Goal: Task Accomplishment & Management: Manage account settings

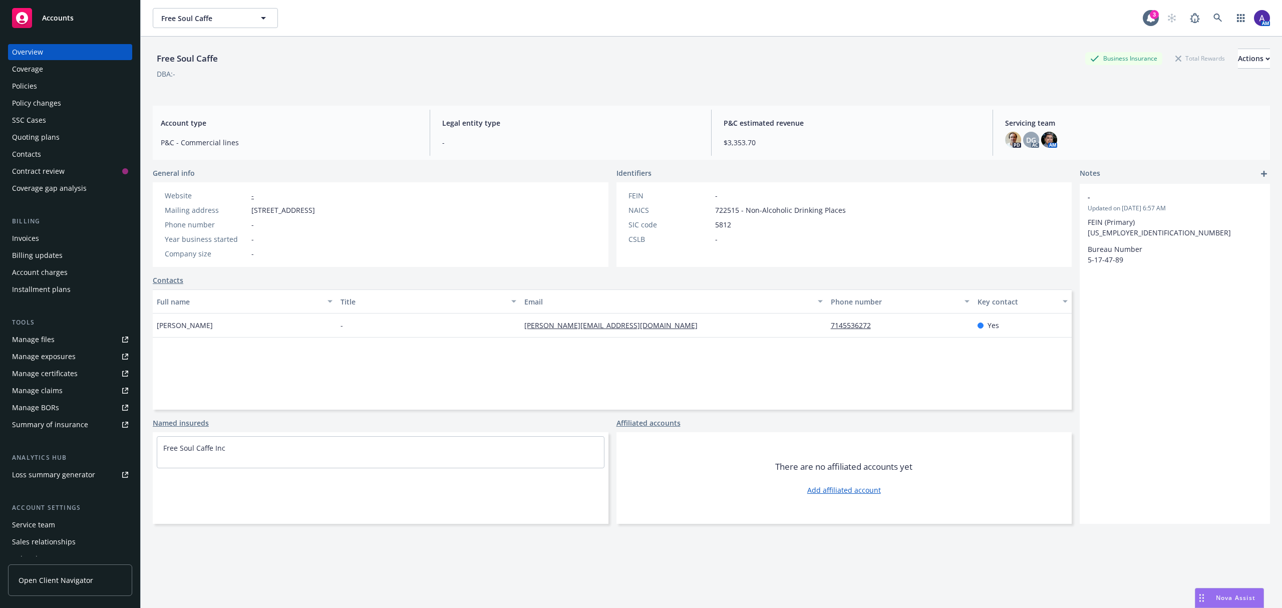
click at [65, 84] on div "Policies" at bounding box center [70, 86] width 116 height 16
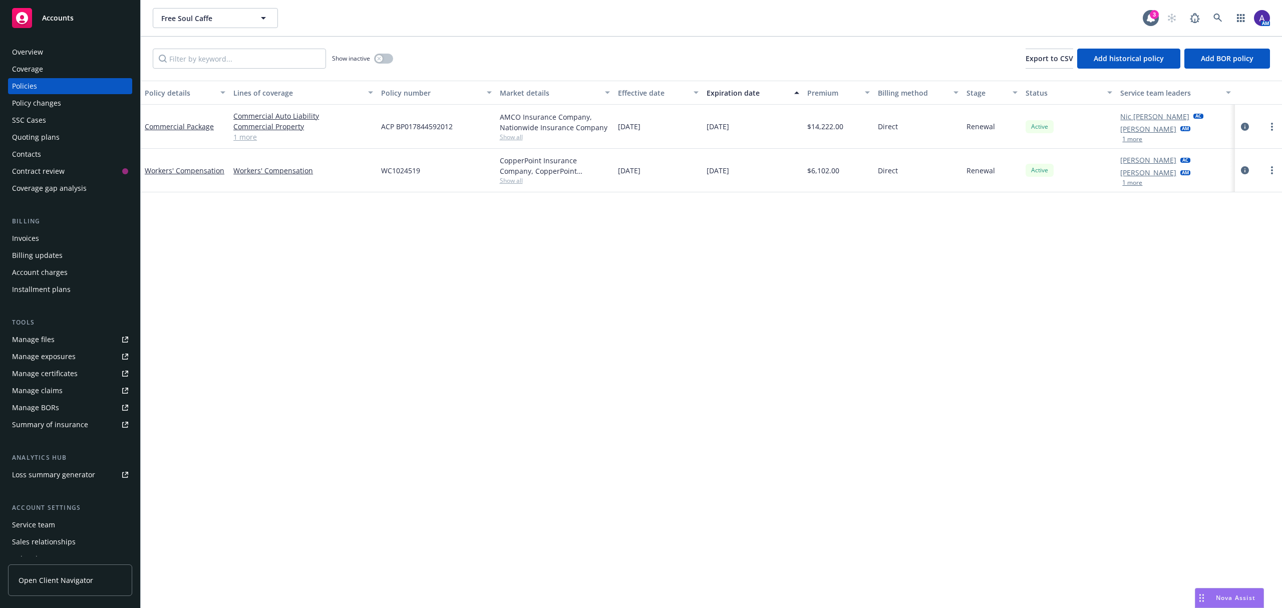
click at [30, 55] on div "Overview" at bounding box center [27, 52] width 31 height 16
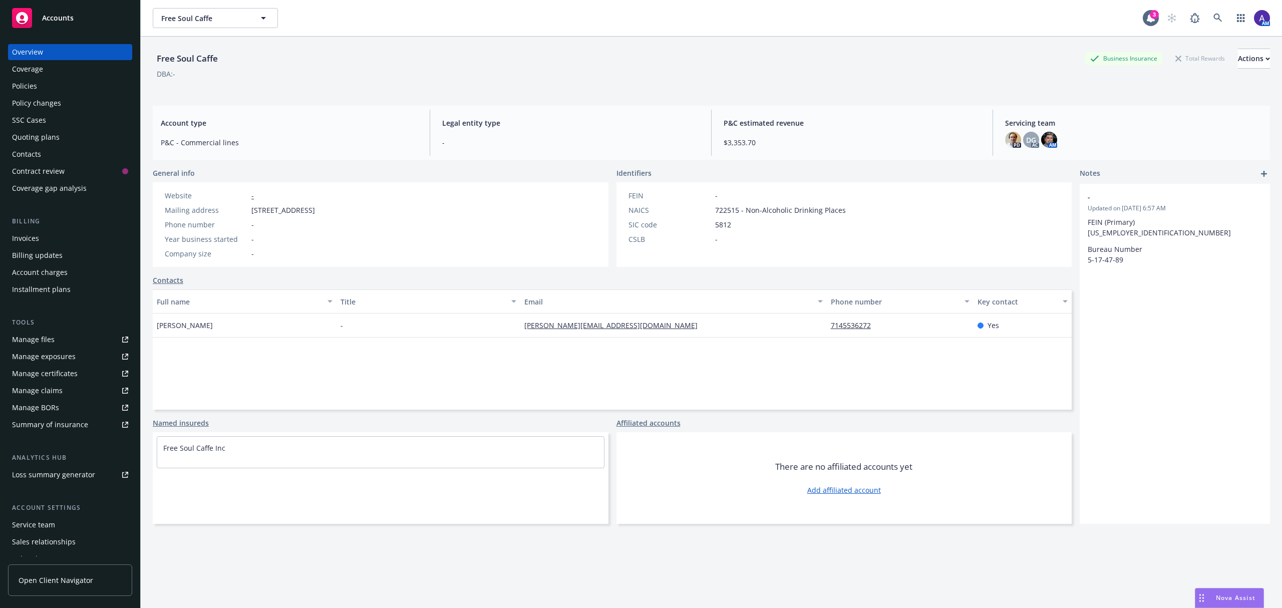
click at [43, 84] on div "Policies" at bounding box center [70, 86] width 116 height 16
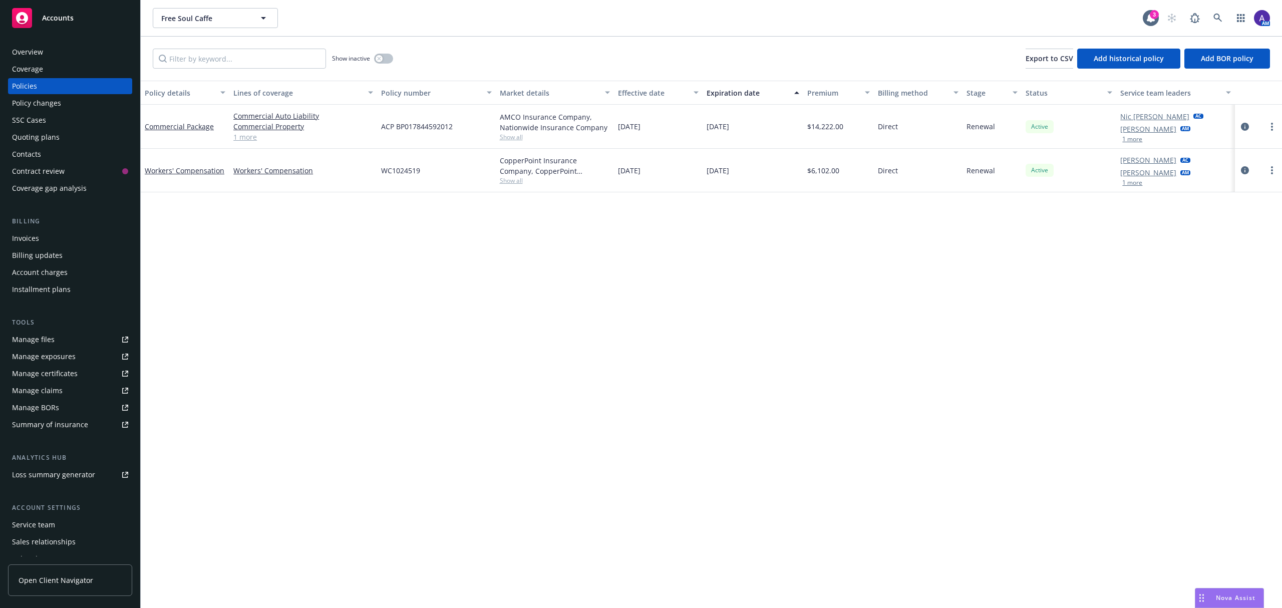
click at [34, 49] on div "Overview" at bounding box center [27, 52] width 31 height 16
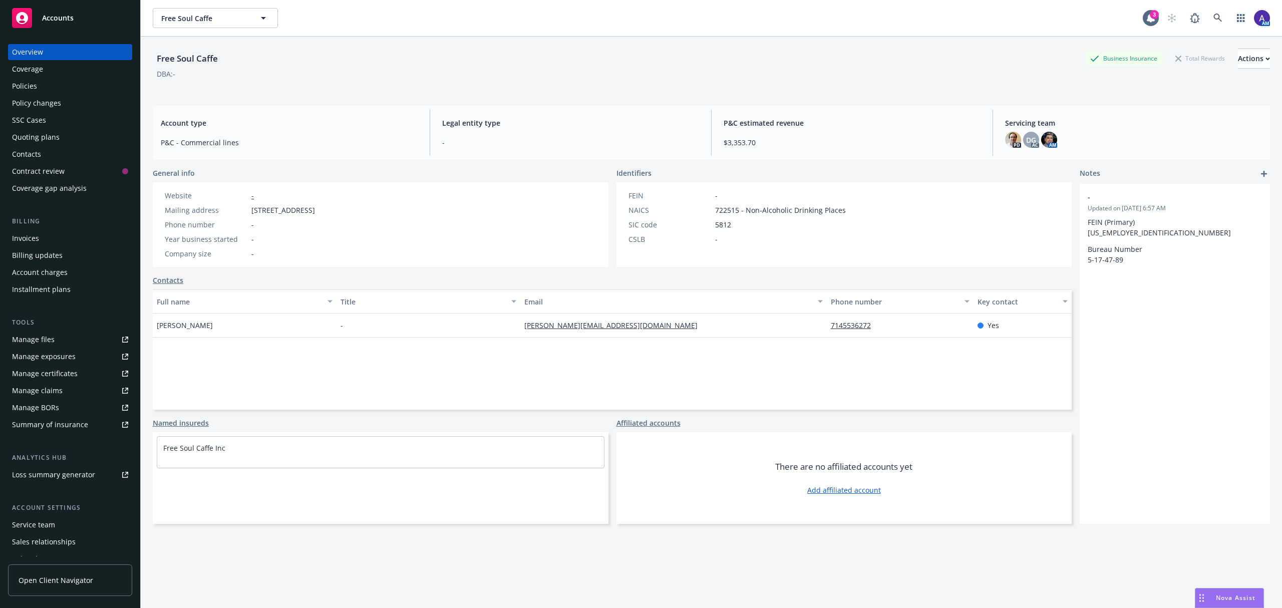
click at [31, 83] on div "Policies" at bounding box center [24, 86] width 25 height 16
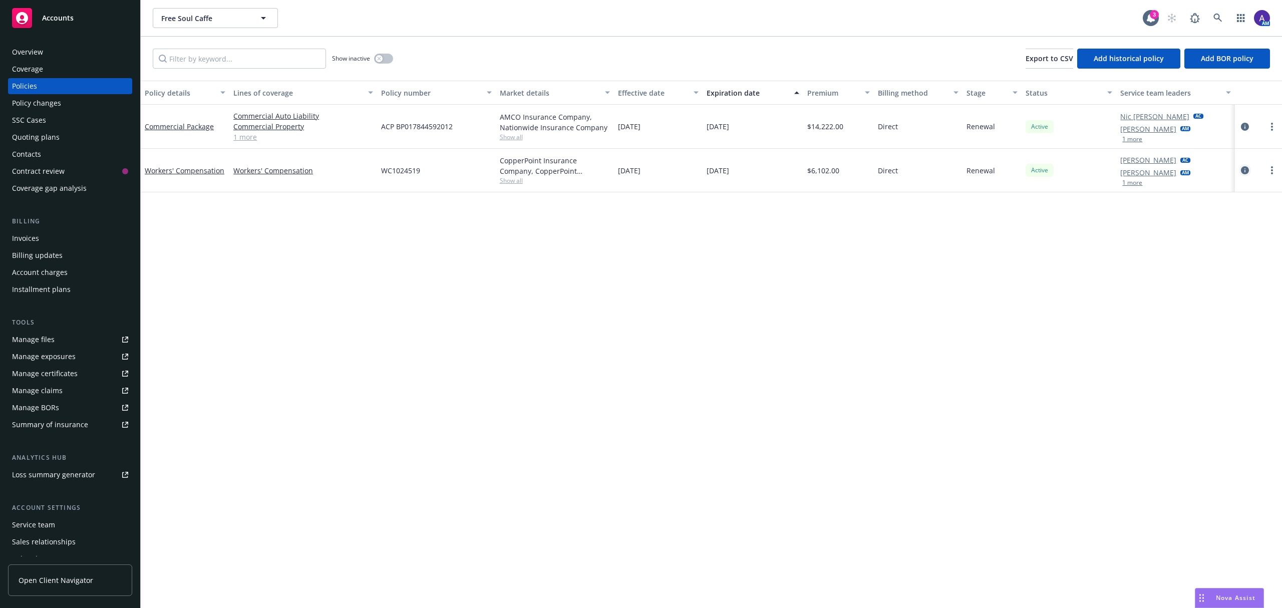
click at [1247, 171] on icon "circleInformation" at bounding box center [1245, 170] width 8 height 8
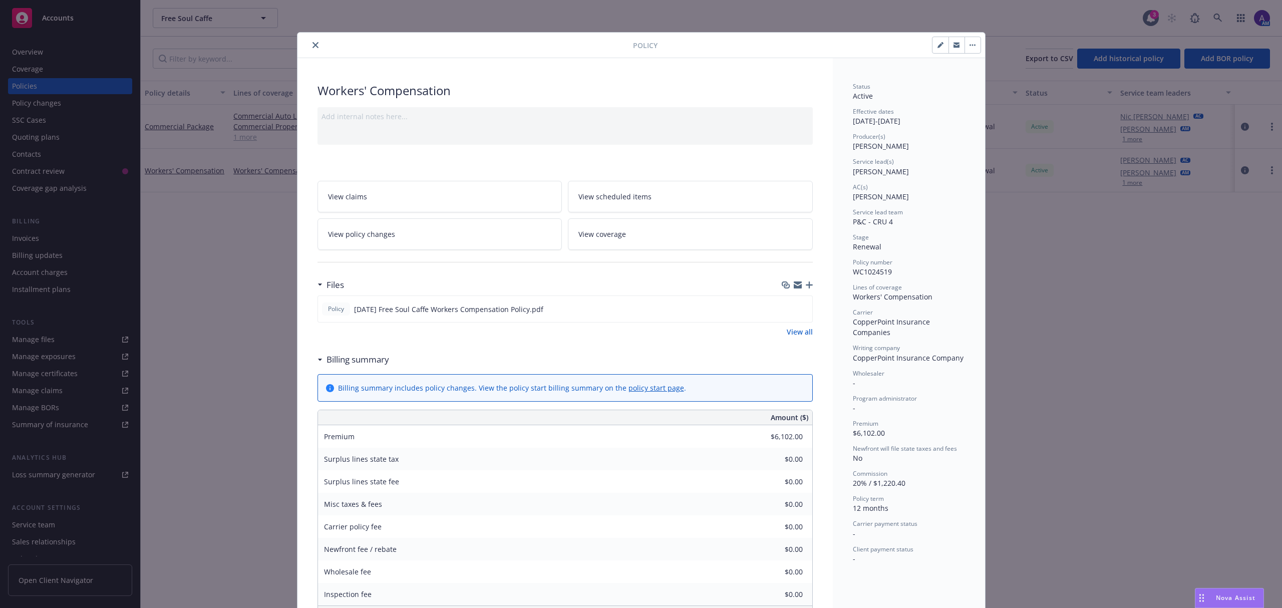
click at [937, 49] on button "button" at bounding box center [941, 45] width 16 height 16
select select "RENEWAL"
select select "12"
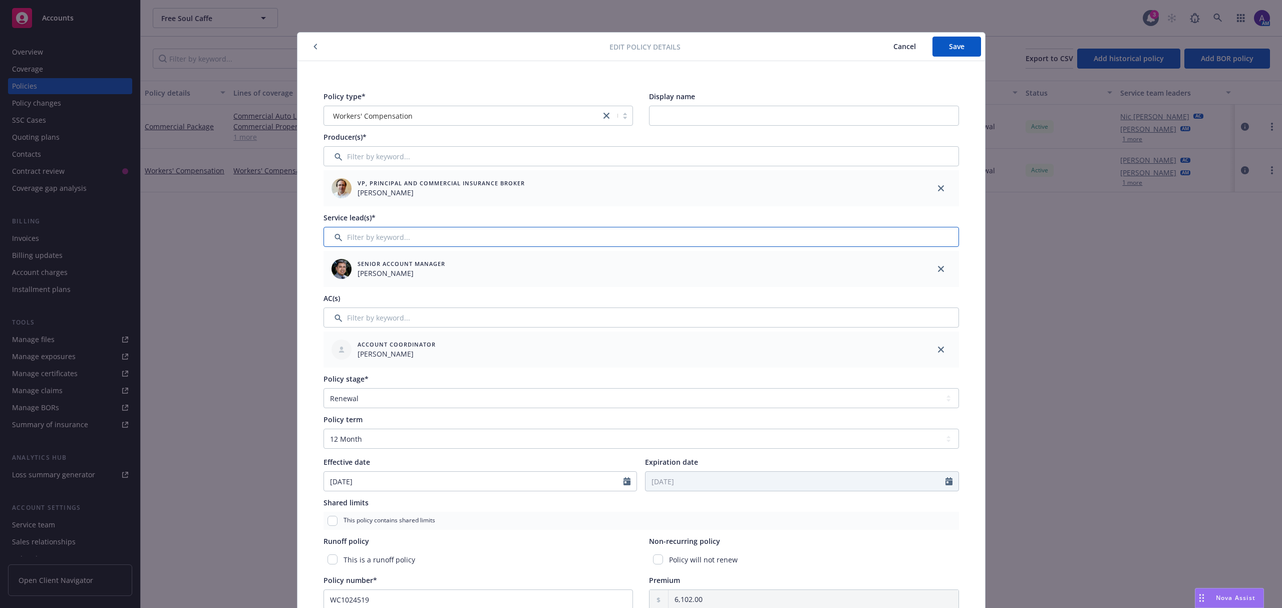
click at [592, 237] on input "Filter by keyword..." at bounding box center [642, 237] width 636 height 20
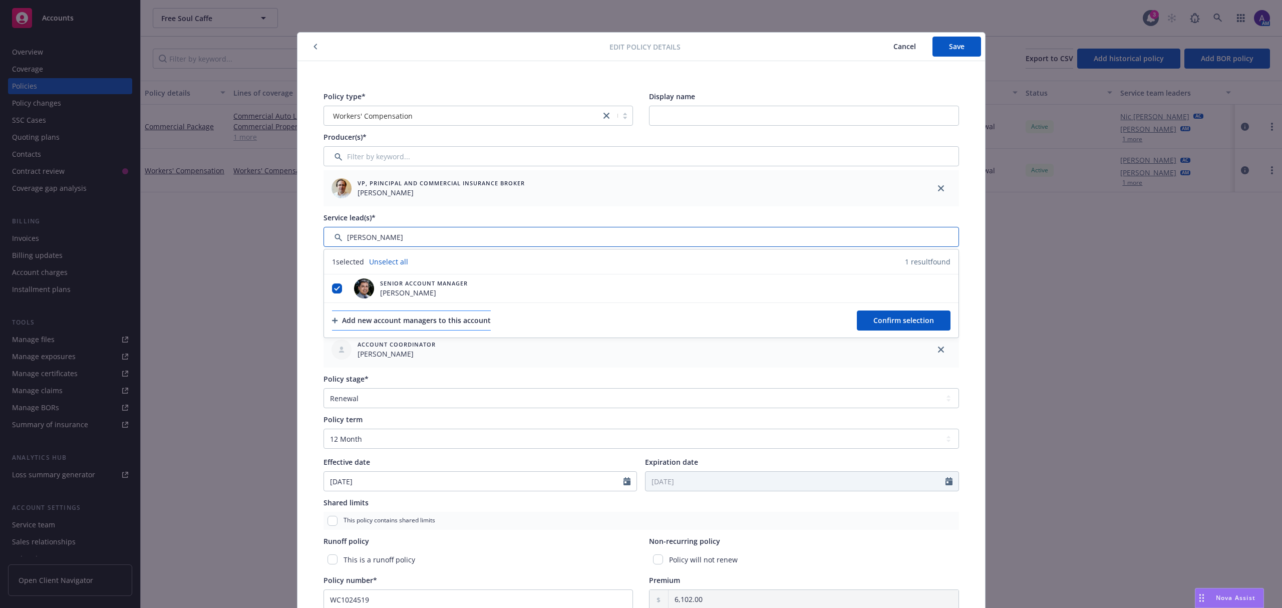
type input "shelly"
click at [434, 330] on div "Add new account managers to this account" at bounding box center [411, 320] width 159 height 19
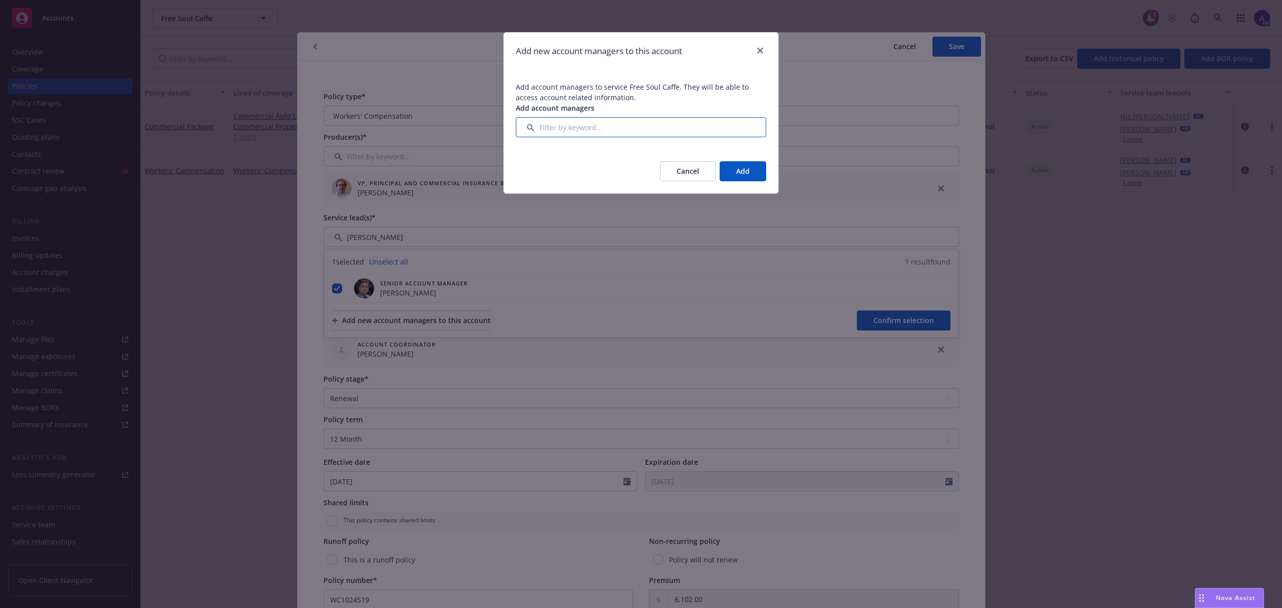
click at [549, 130] on input "Filter by keyword..." at bounding box center [641, 127] width 250 height 20
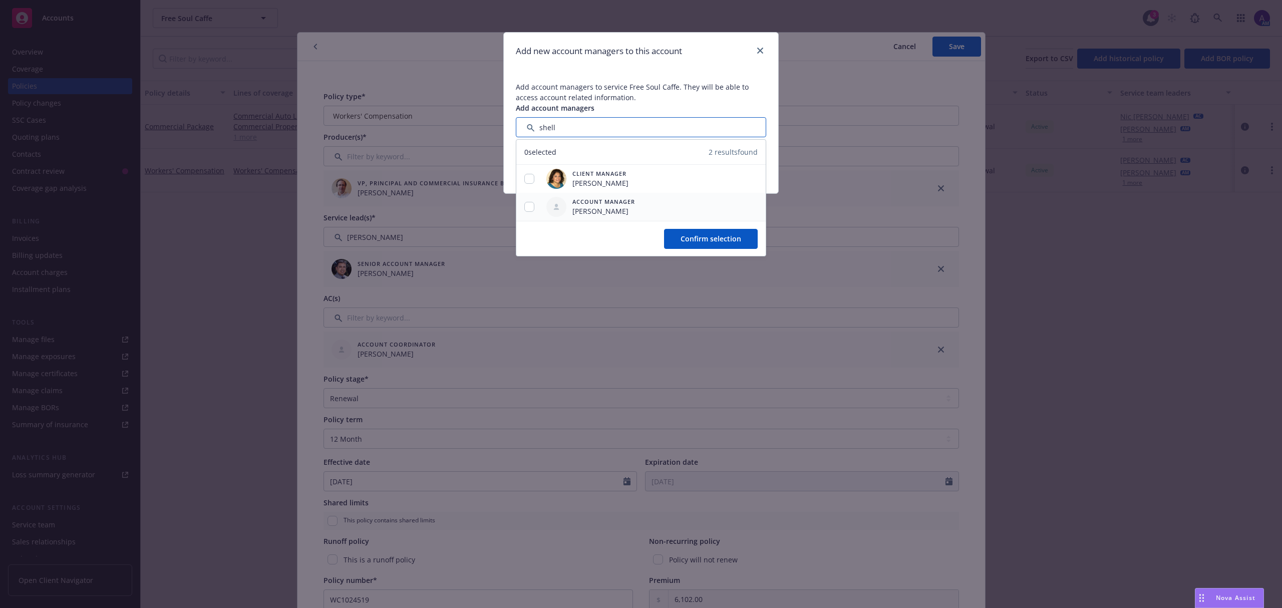
type input "shell"
click at [528, 210] on input "checkbox" at bounding box center [529, 207] width 10 height 10
checkbox input "true"
click at [709, 237] on span "Confirm selection" at bounding box center [711, 239] width 61 height 10
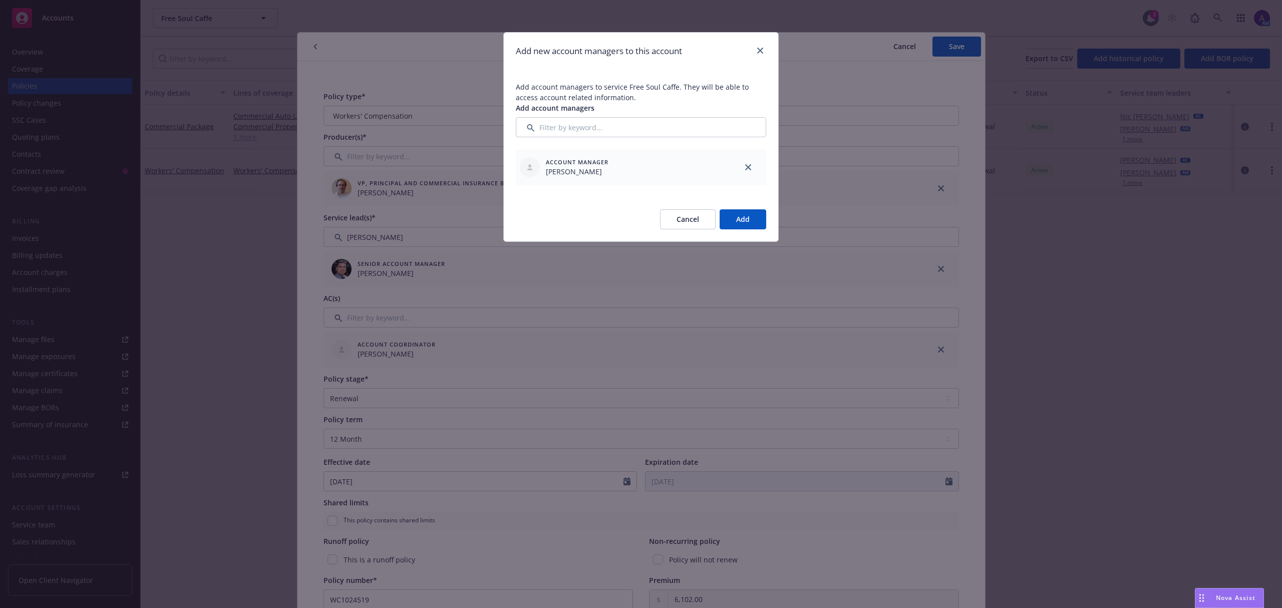
click at [754, 220] on button "Add" at bounding box center [743, 219] width 47 height 20
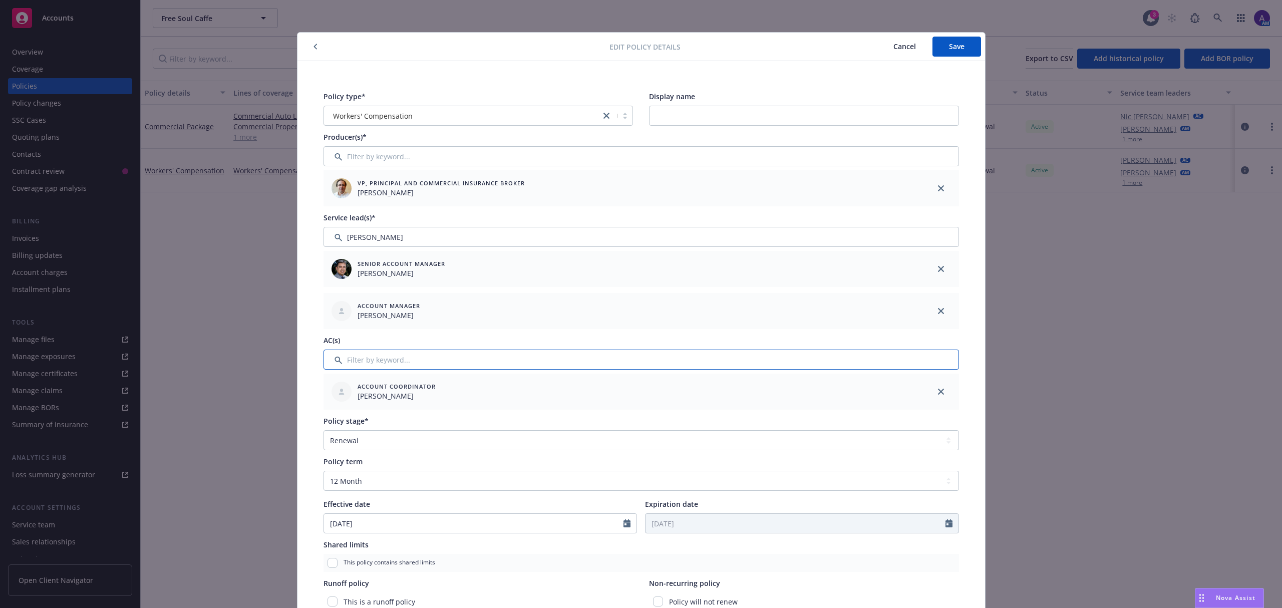
click at [406, 354] on input "Filter by keyword..." at bounding box center [642, 360] width 636 height 20
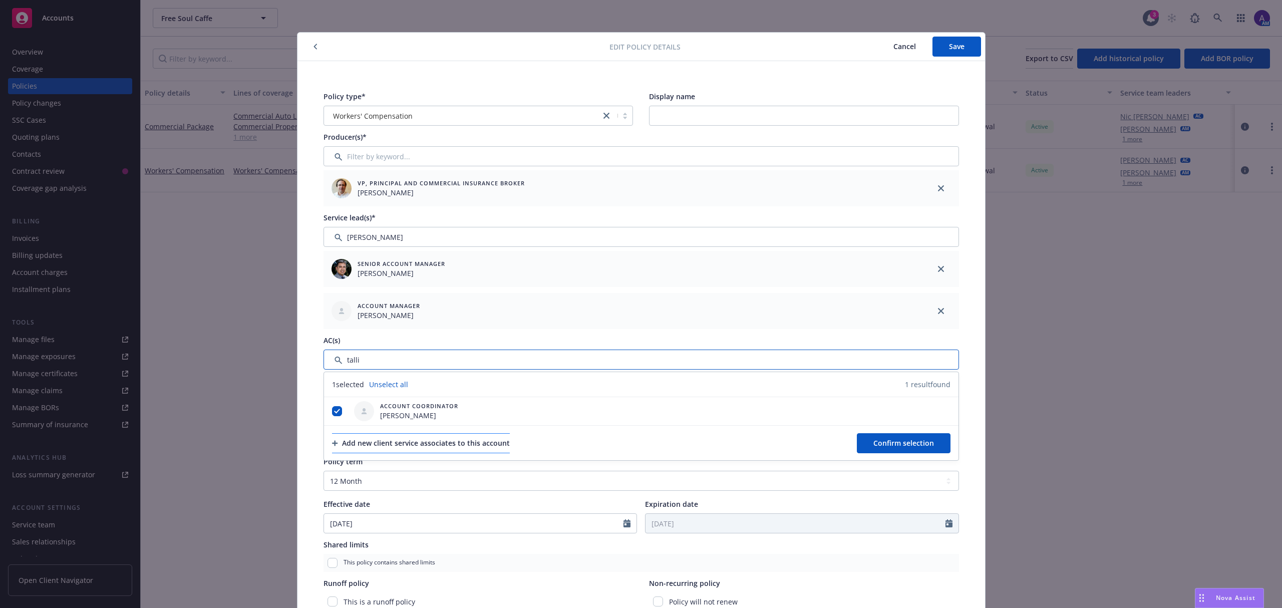
type input "talli"
click at [377, 442] on div "Add new client service associates to this account" at bounding box center [421, 443] width 178 height 19
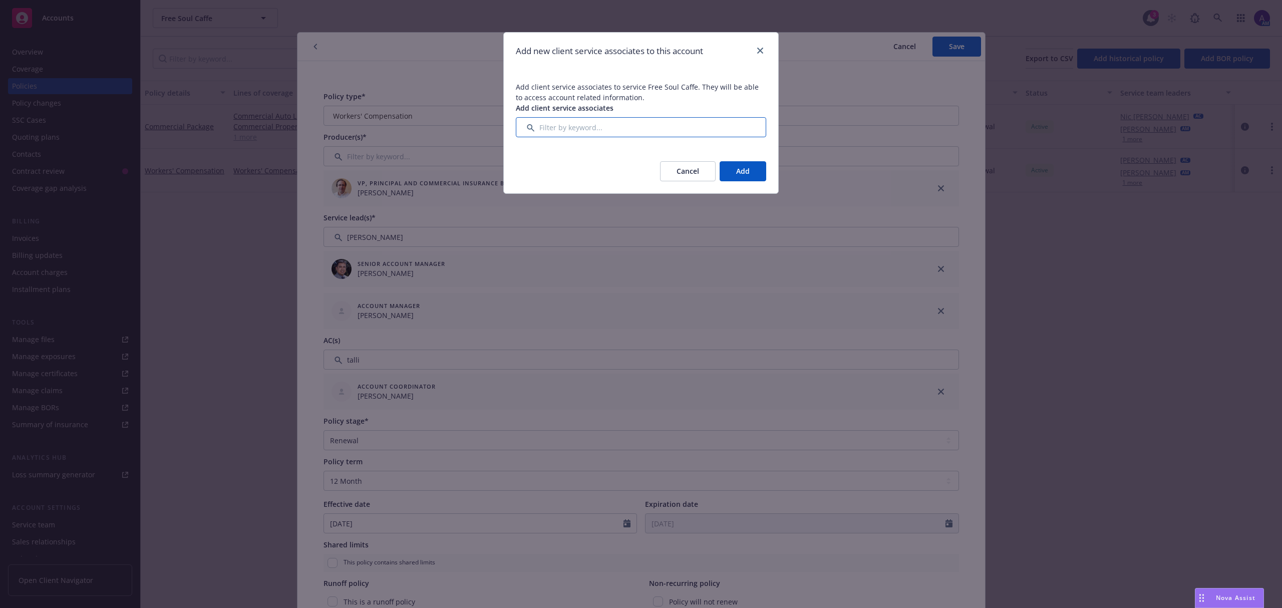
click at [573, 137] on input "Filter by keyword..." at bounding box center [641, 127] width 250 height 20
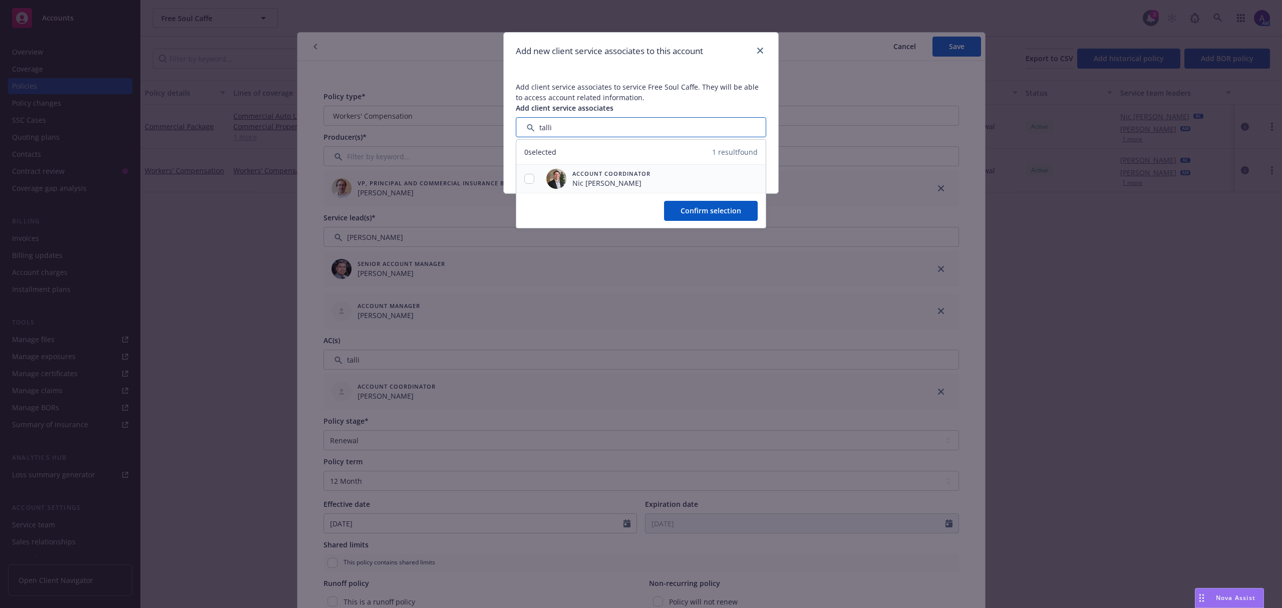
type input "talli"
click at [578, 189] on div "Account Coordinator Nic Tallichet" at bounding box center [598, 179] width 112 height 28
click at [529, 181] on input "checkbox" at bounding box center [529, 179] width 10 height 10
checkbox input "true"
click at [687, 205] on button "Confirm selection" at bounding box center [711, 211] width 94 height 20
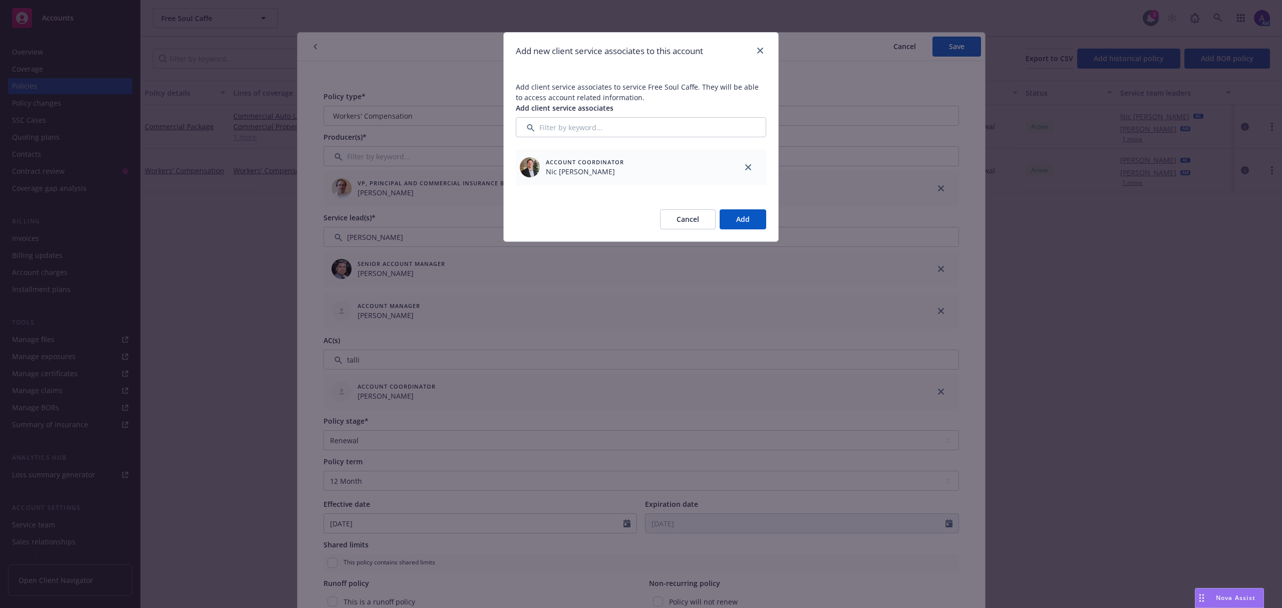
click at [754, 217] on button "Add" at bounding box center [743, 219] width 47 height 20
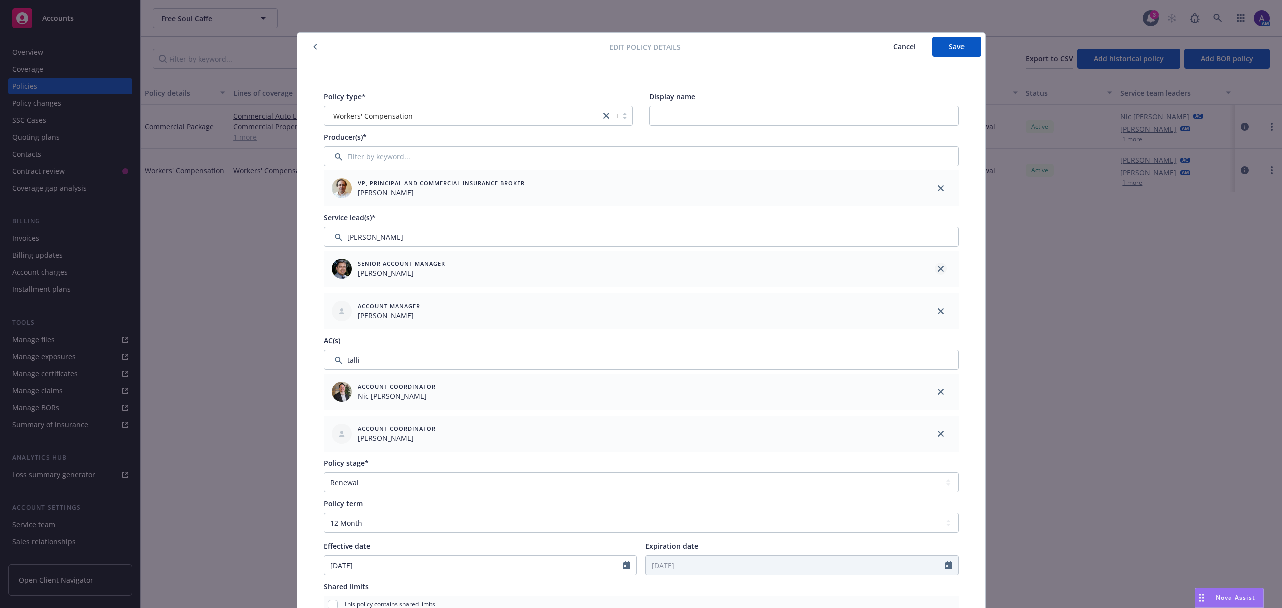
click at [938, 268] on icon "close" at bounding box center [941, 269] width 6 height 6
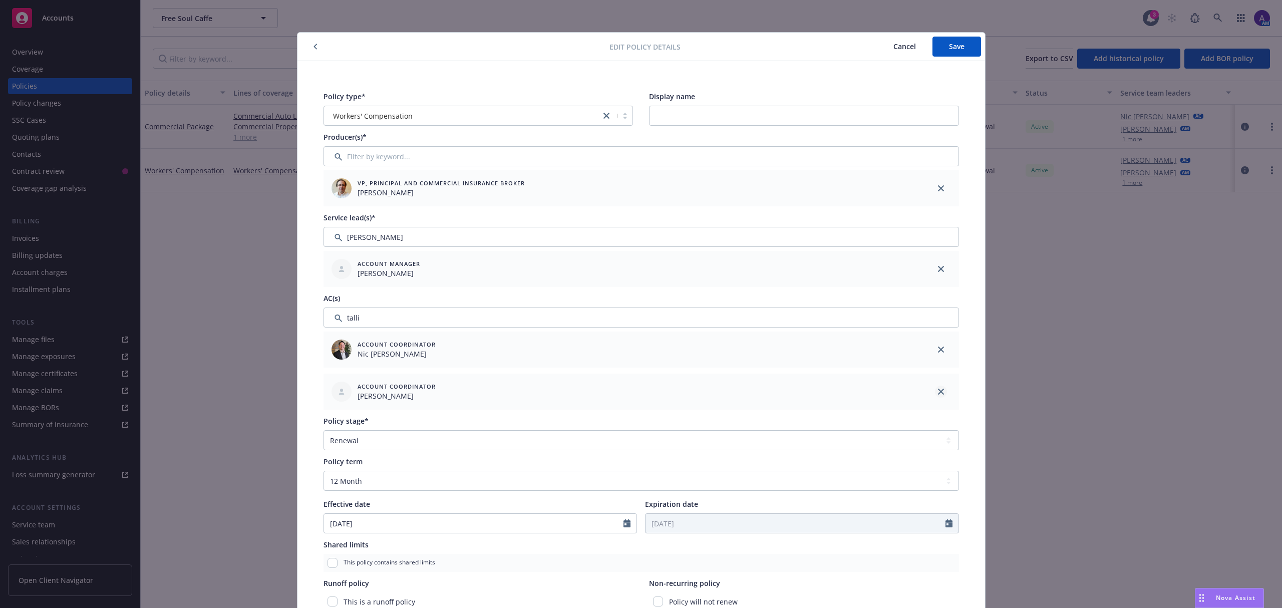
click at [938, 395] on icon "close" at bounding box center [941, 392] width 6 height 6
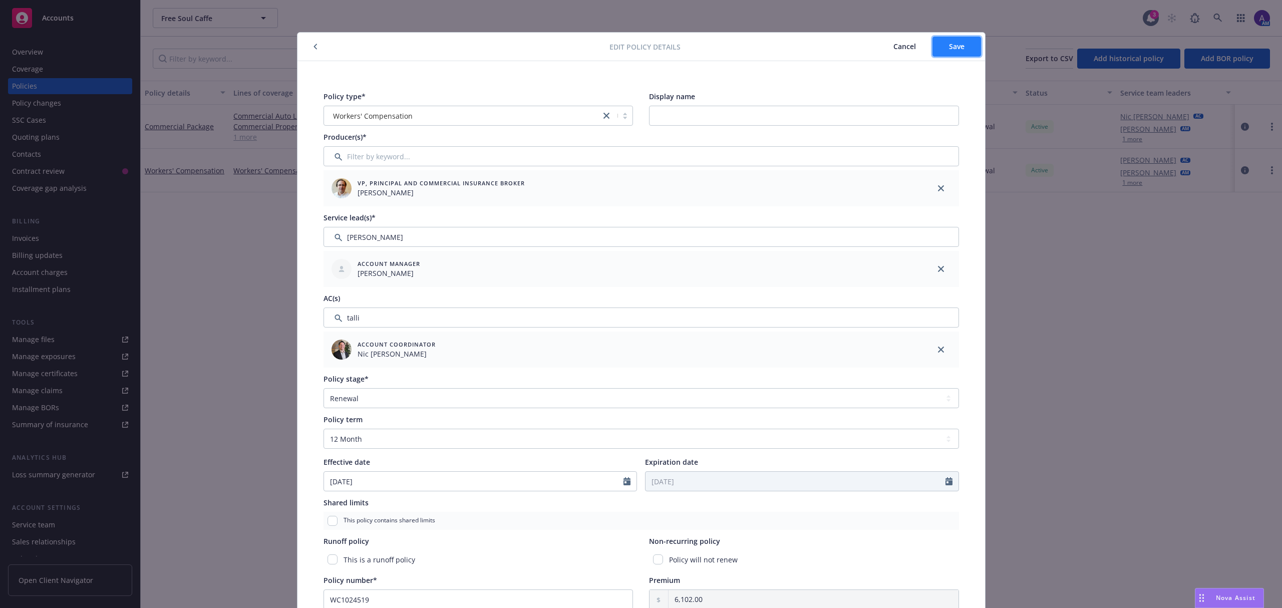
click at [949, 47] on span "Save" at bounding box center [957, 47] width 16 height 10
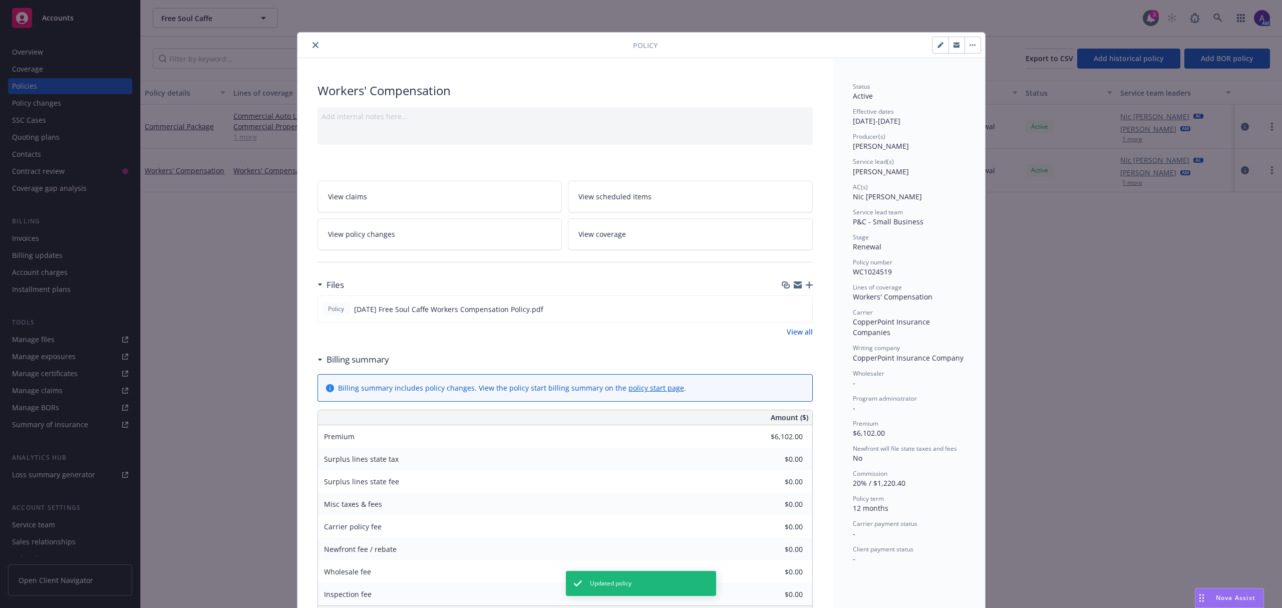
click at [315, 45] on button "close" at bounding box center [316, 45] width 12 height 12
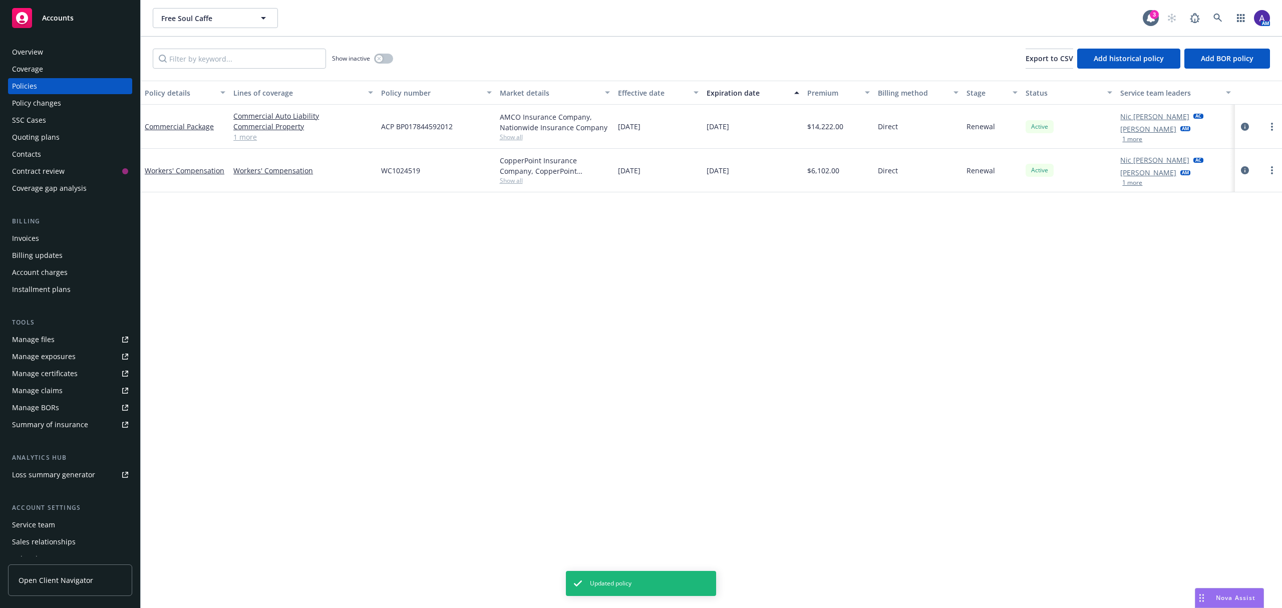
click at [45, 159] on div "Contacts" at bounding box center [70, 154] width 116 height 16
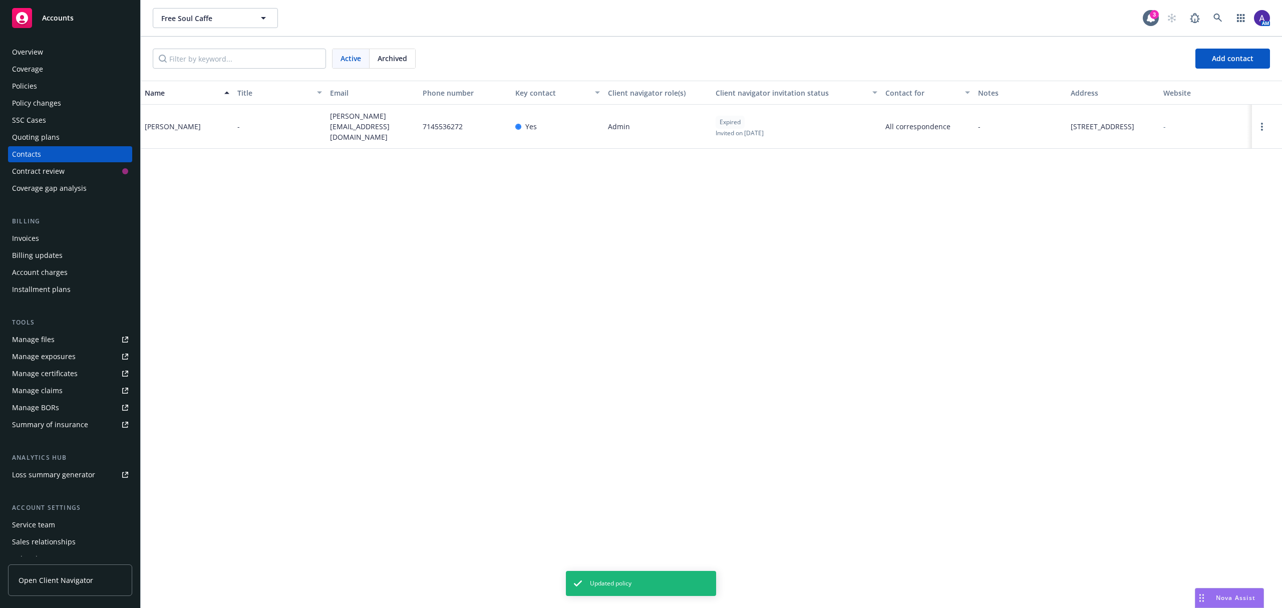
click at [66, 524] on div "Service team" at bounding box center [70, 525] width 116 height 16
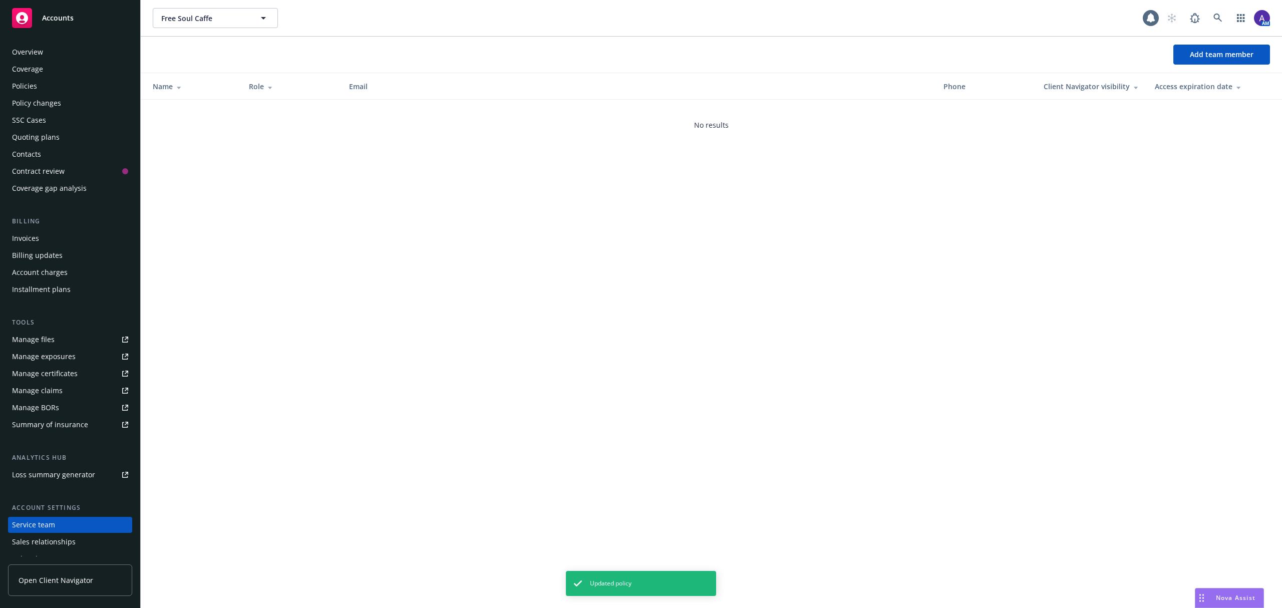
scroll to position [45, 0]
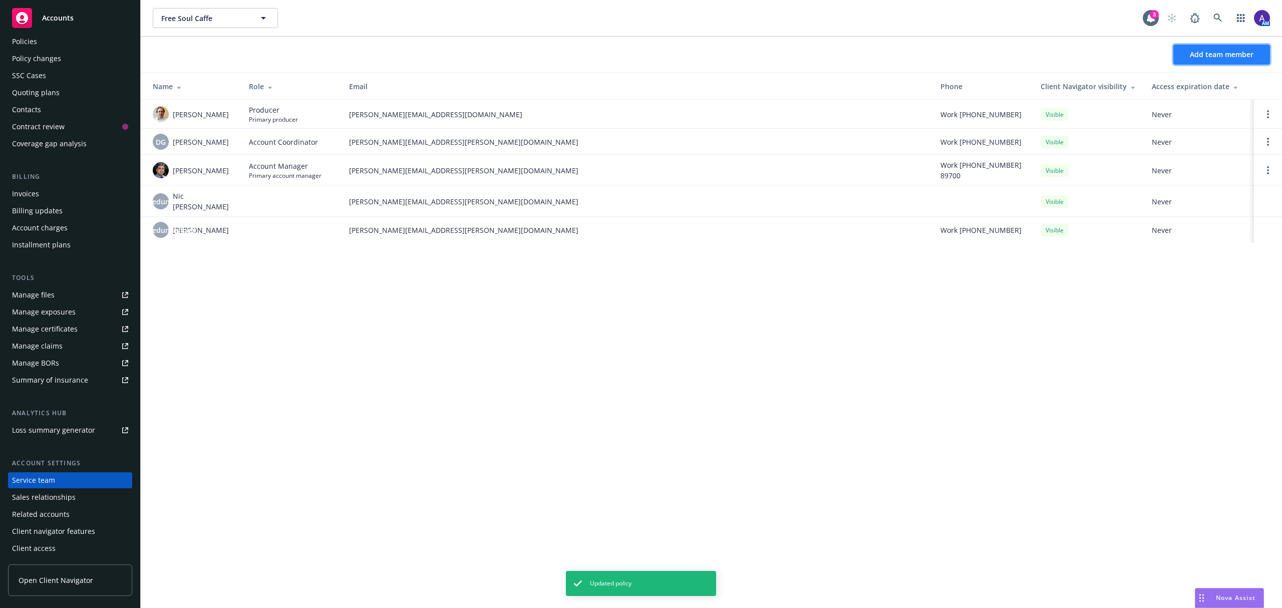
click at [1199, 56] on span "Add team member" at bounding box center [1222, 55] width 64 height 10
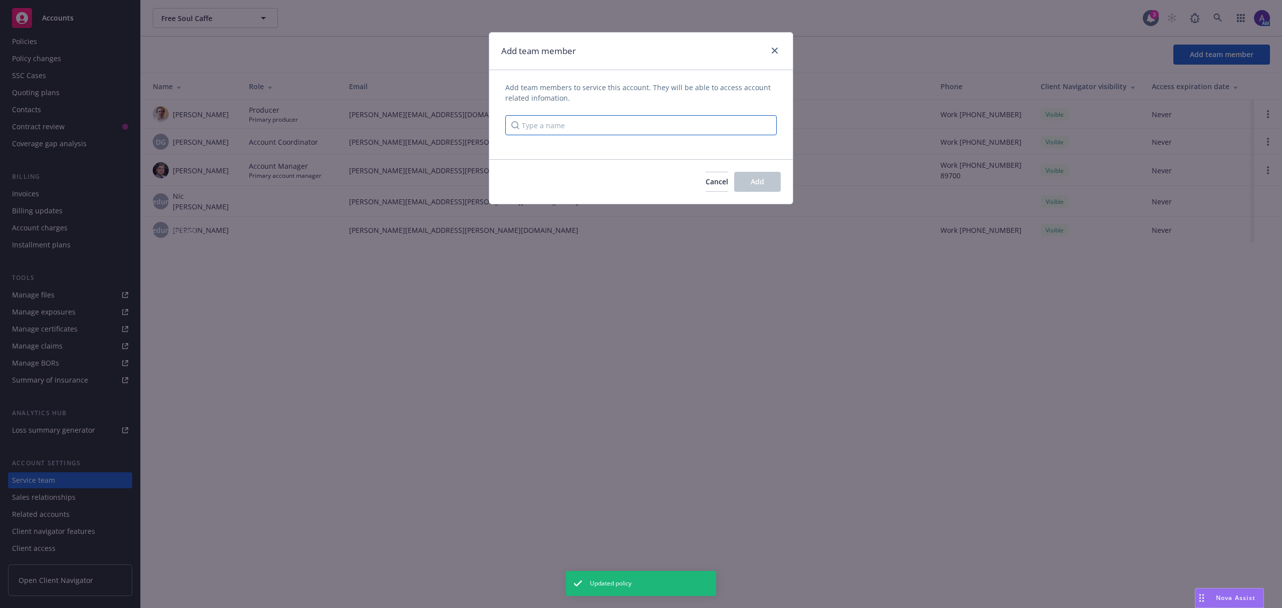
click at [581, 126] on input "Type a name" at bounding box center [640, 125] width 271 height 20
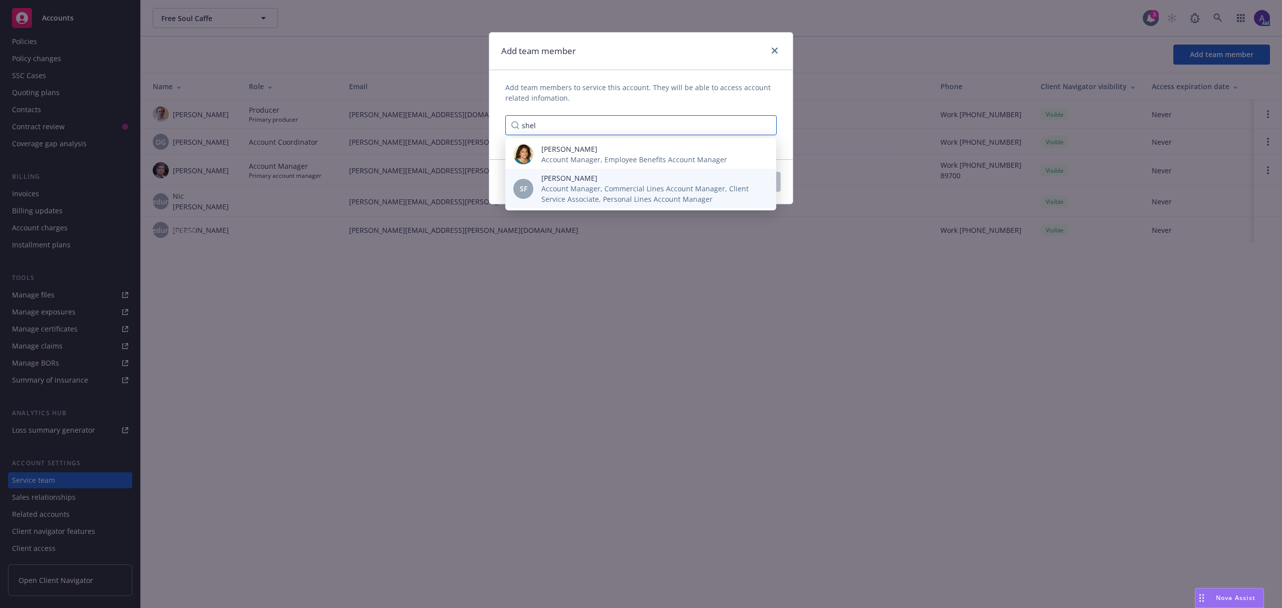
type input "shel"
click at [585, 191] on span "Account Manager, Commercial Lines Account Manager, Client Service Associate, Pe…" at bounding box center [650, 193] width 219 height 21
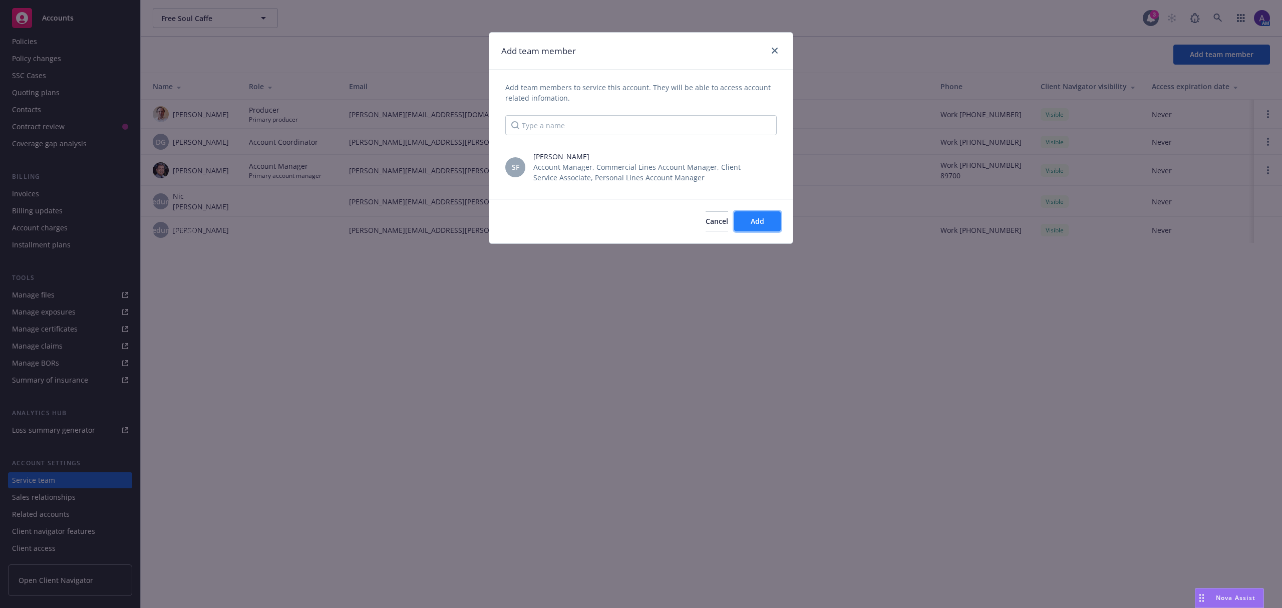
click at [747, 218] on button "Add" at bounding box center [757, 221] width 47 height 20
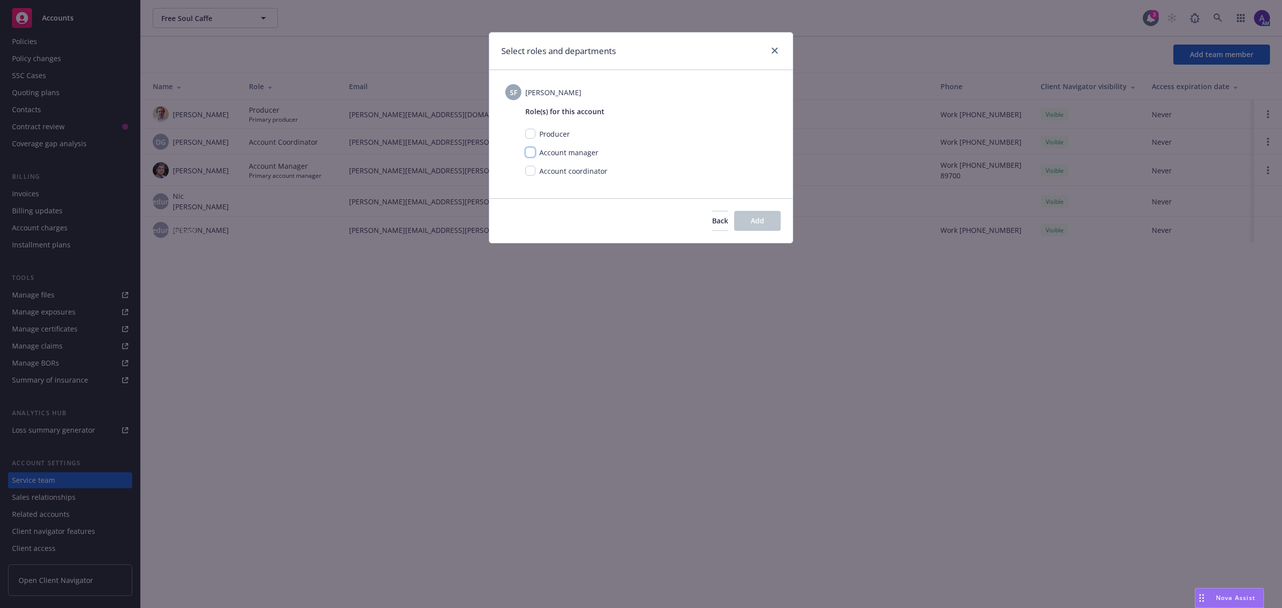
click at [533, 149] on input "checkbox" at bounding box center [530, 152] width 10 height 10
checkbox input "true"
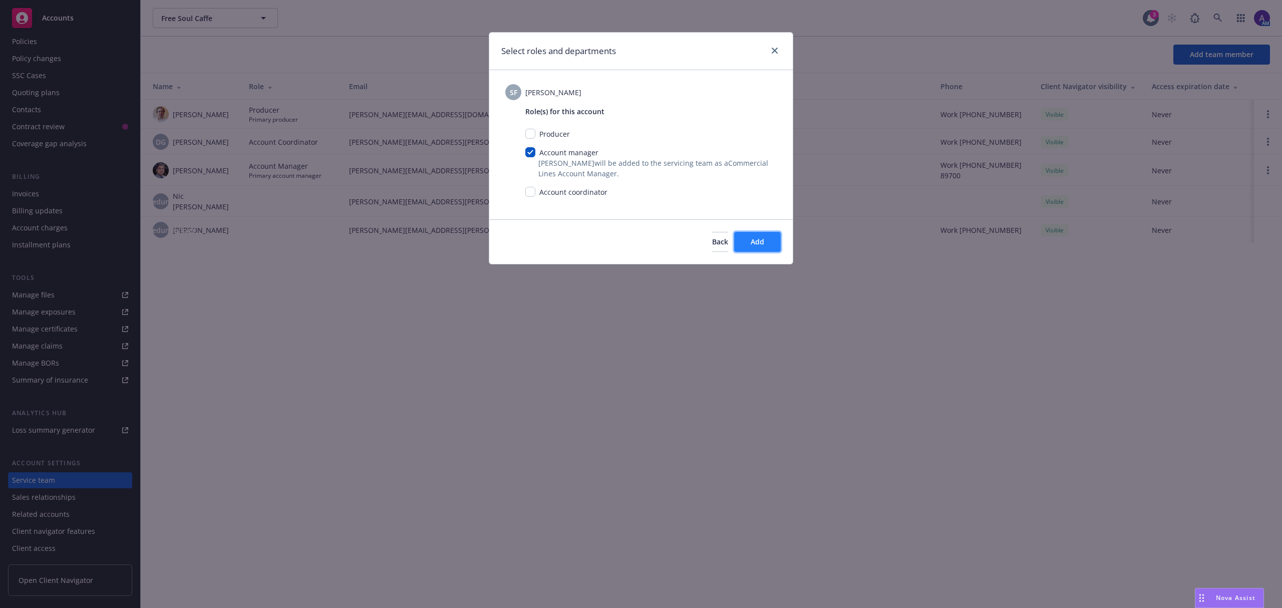
click at [760, 249] on button "Add" at bounding box center [757, 242] width 47 height 20
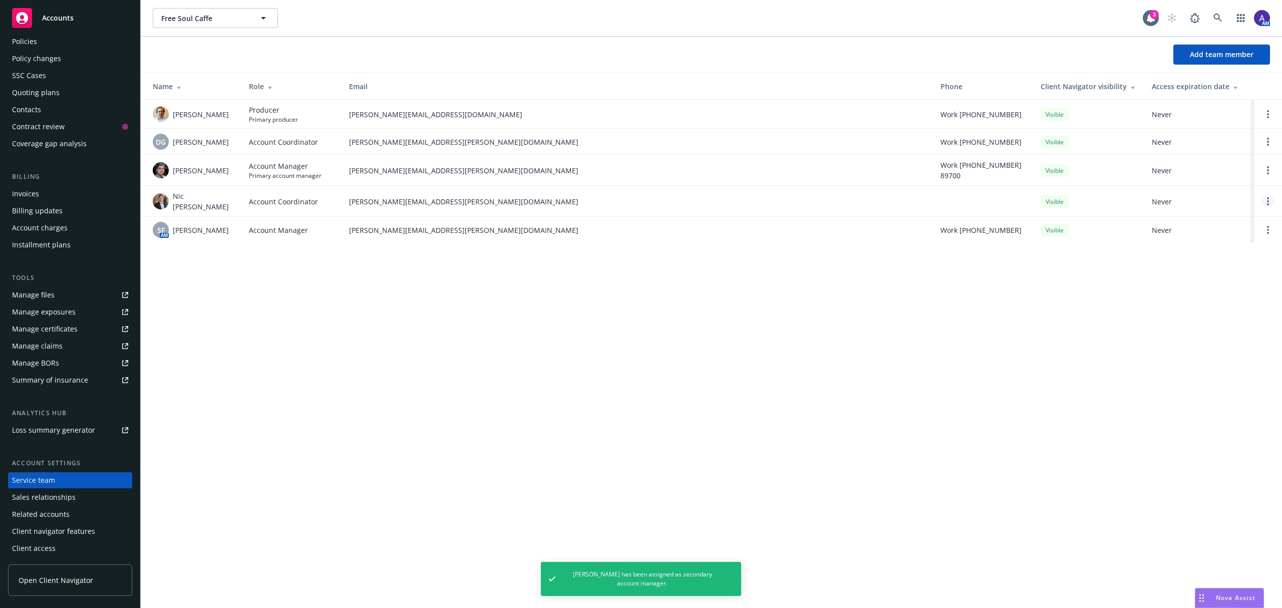
click at [1272, 199] on link "Open options" at bounding box center [1268, 201] width 12 height 12
click at [1271, 224] on link "Open options" at bounding box center [1268, 230] width 12 height 12
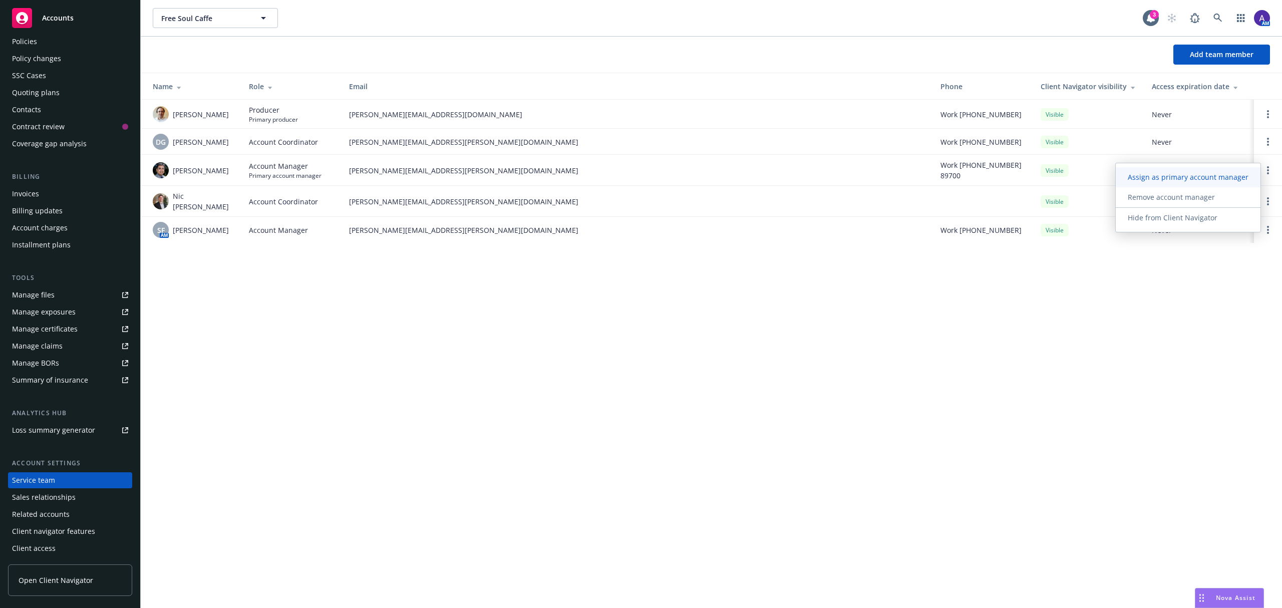
click at [1208, 177] on span "Assign as primary account manager" at bounding box center [1188, 177] width 145 height 10
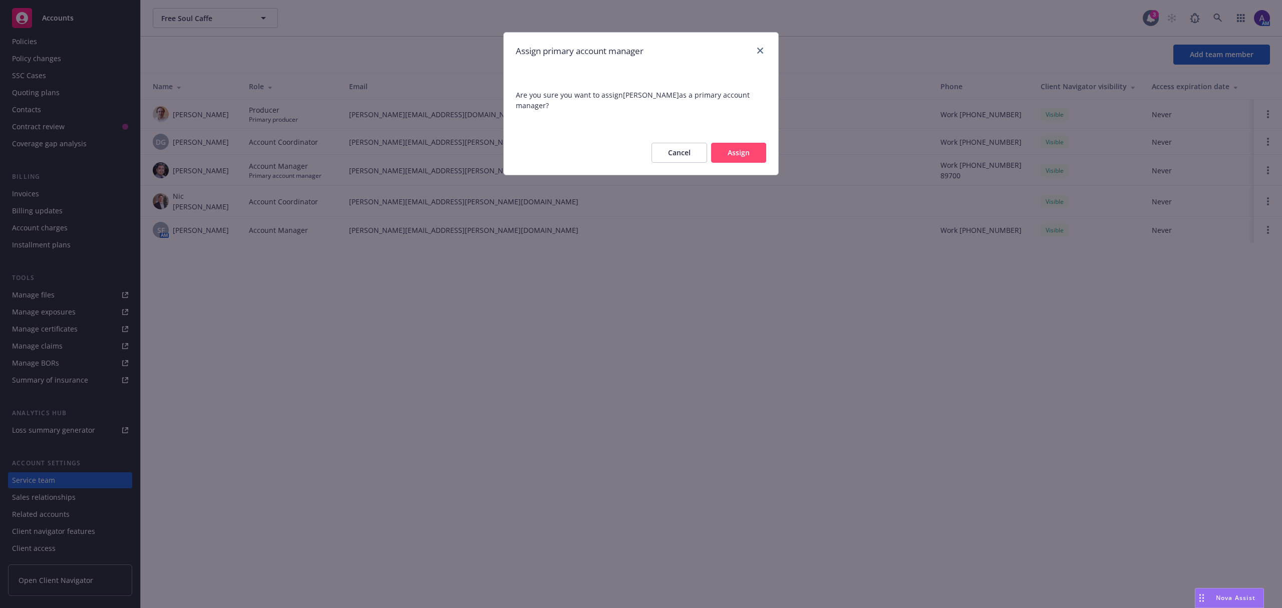
click at [739, 149] on button "Assign" at bounding box center [738, 153] width 55 height 20
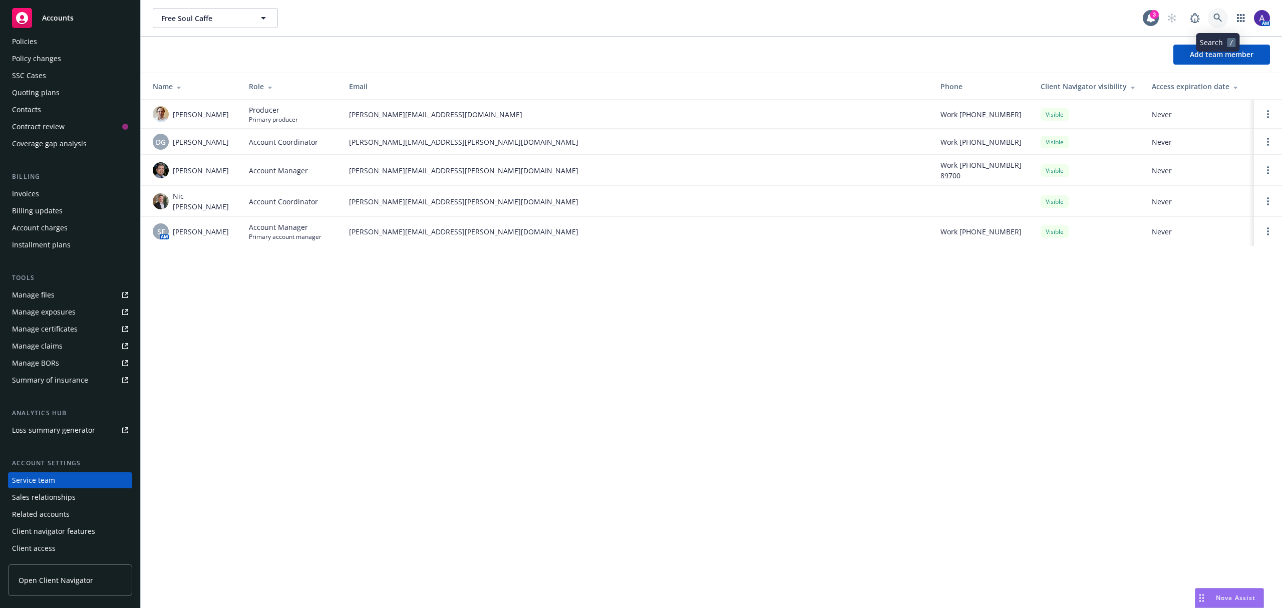
click at [1222, 17] on icon at bounding box center [1218, 18] width 9 height 9
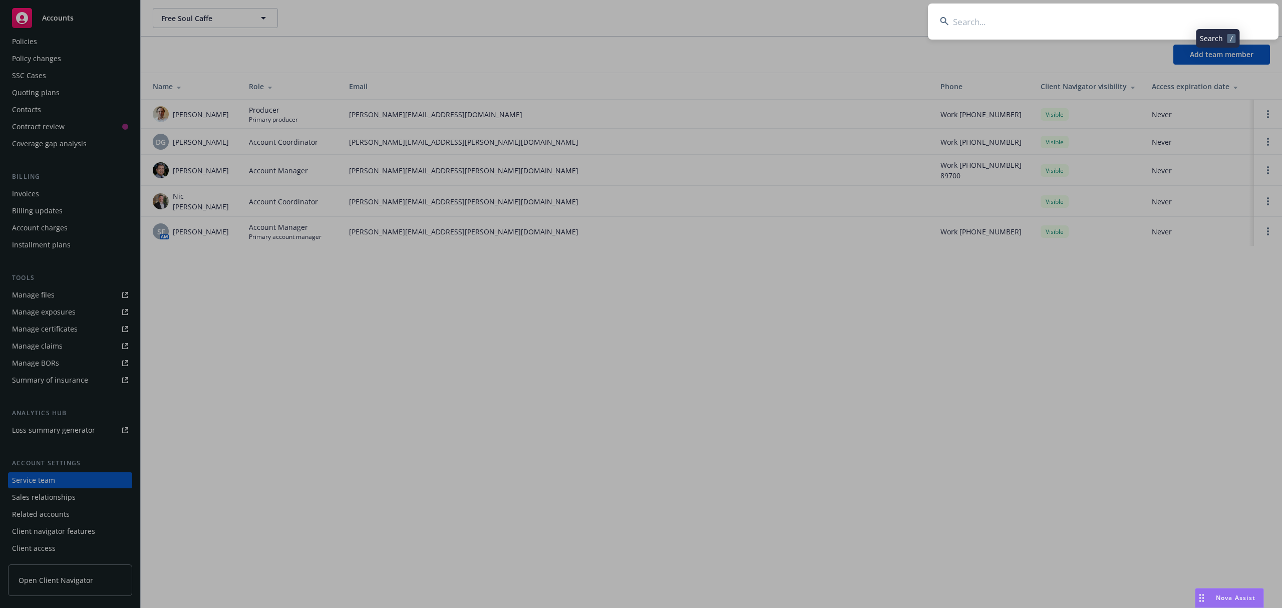
click at [1163, 20] on input at bounding box center [1103, 22] width 351 height 36
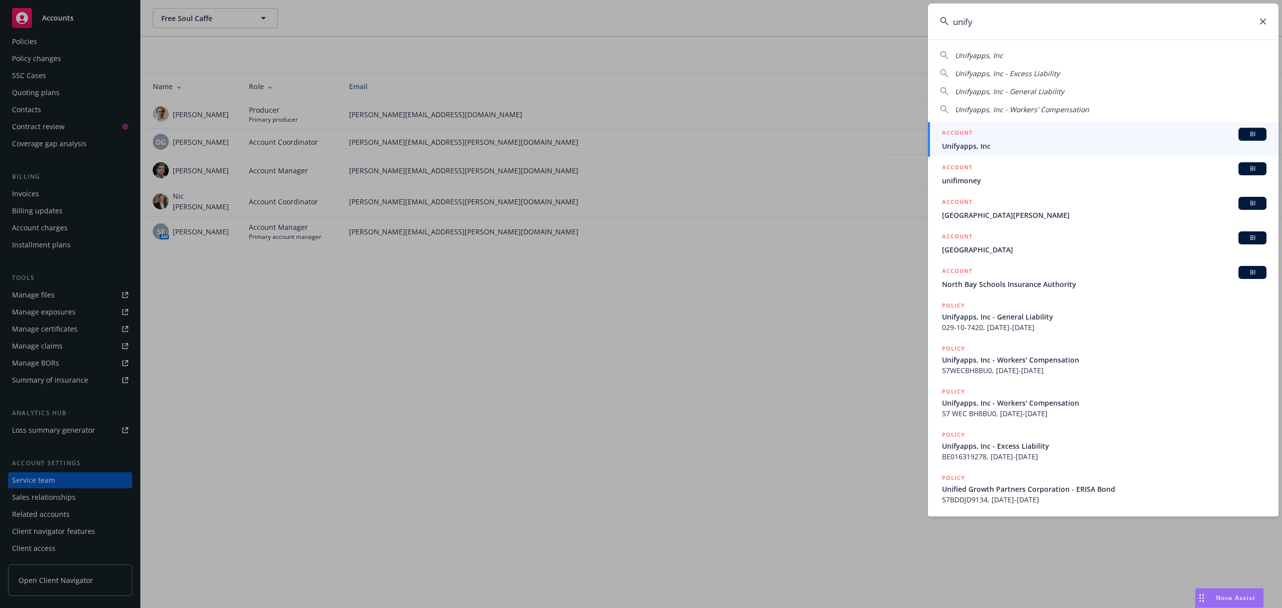
type input "unify"
click at [963, 151] on span "Unifyapps, Inc" at bounding box center [1104, 146] width 325 height 11
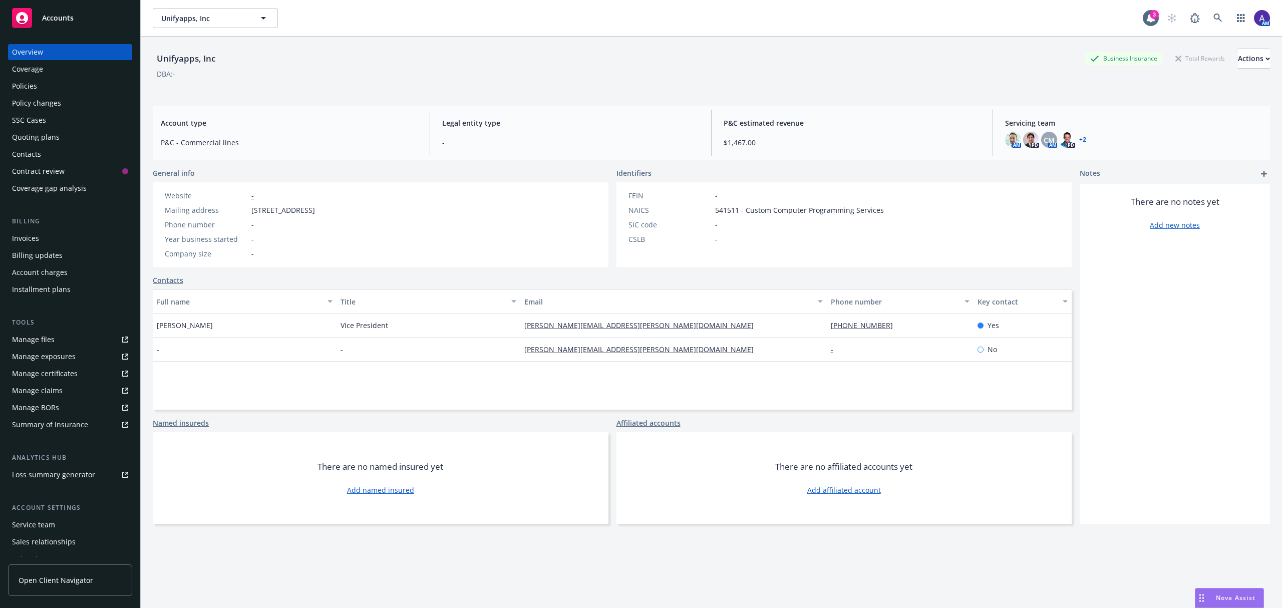
click at [64, 373] on div "Manage certificates" at bounding box center [45, 374] width 66 height 16
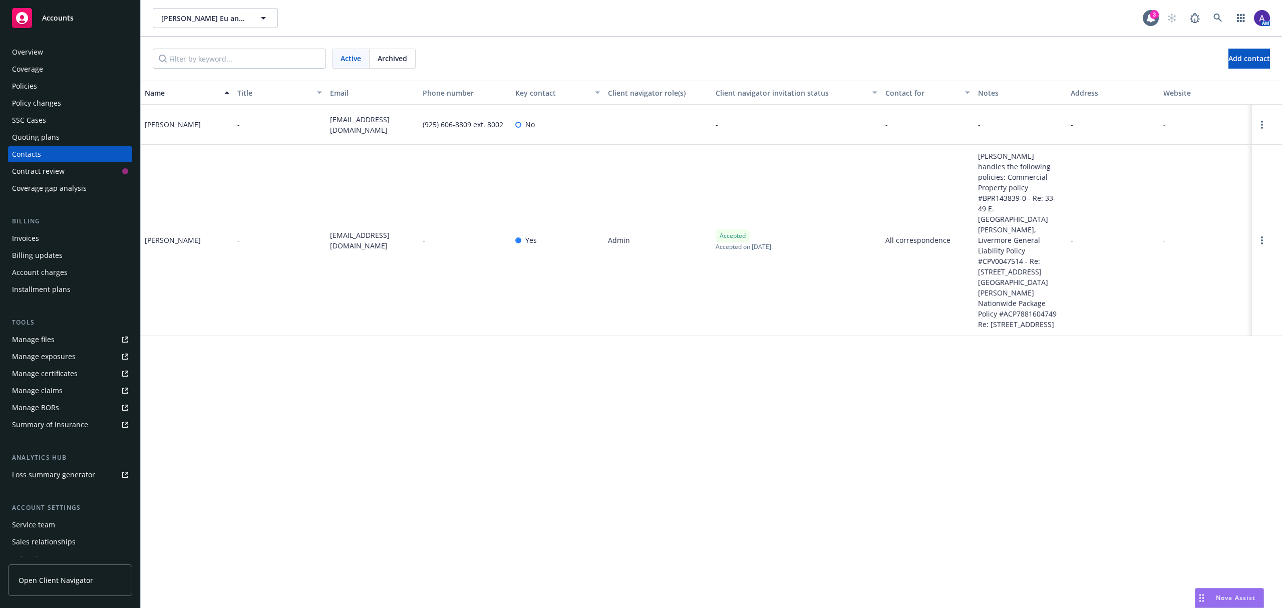
click at [33, 138] on div "Quoting plans" at bounding box center [36, 137] width 48 height 16
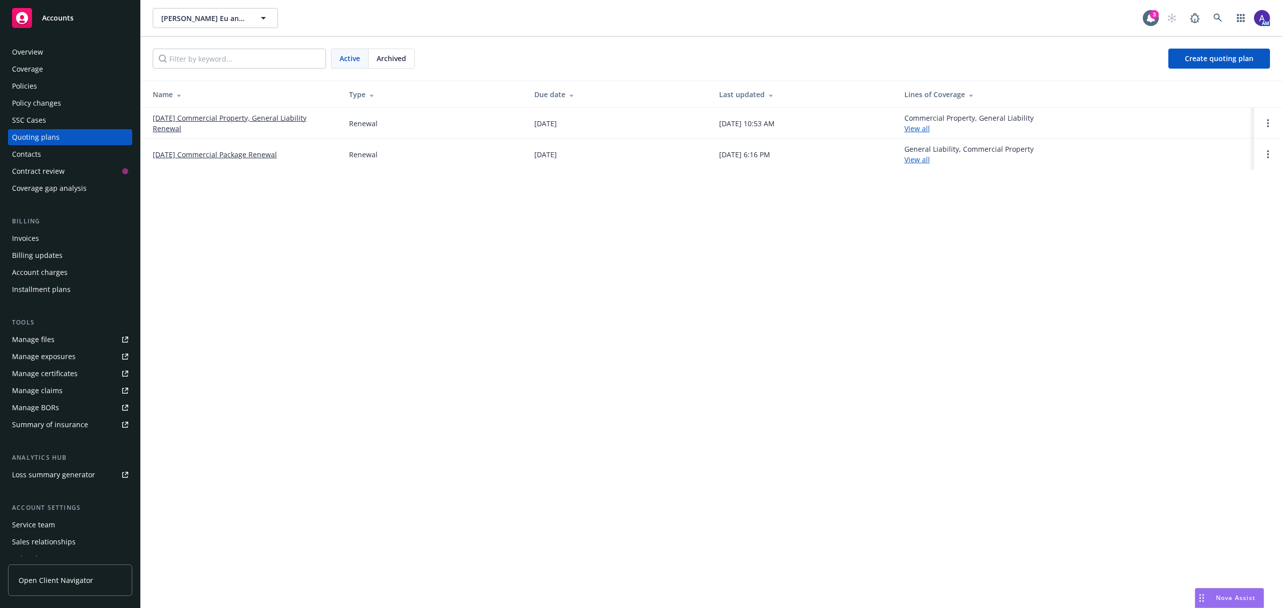
click at [171, 120] on link "08/14/25 Commercial Property, General Liability Renewal" at bounding box center [243, 123] width 180 height 21
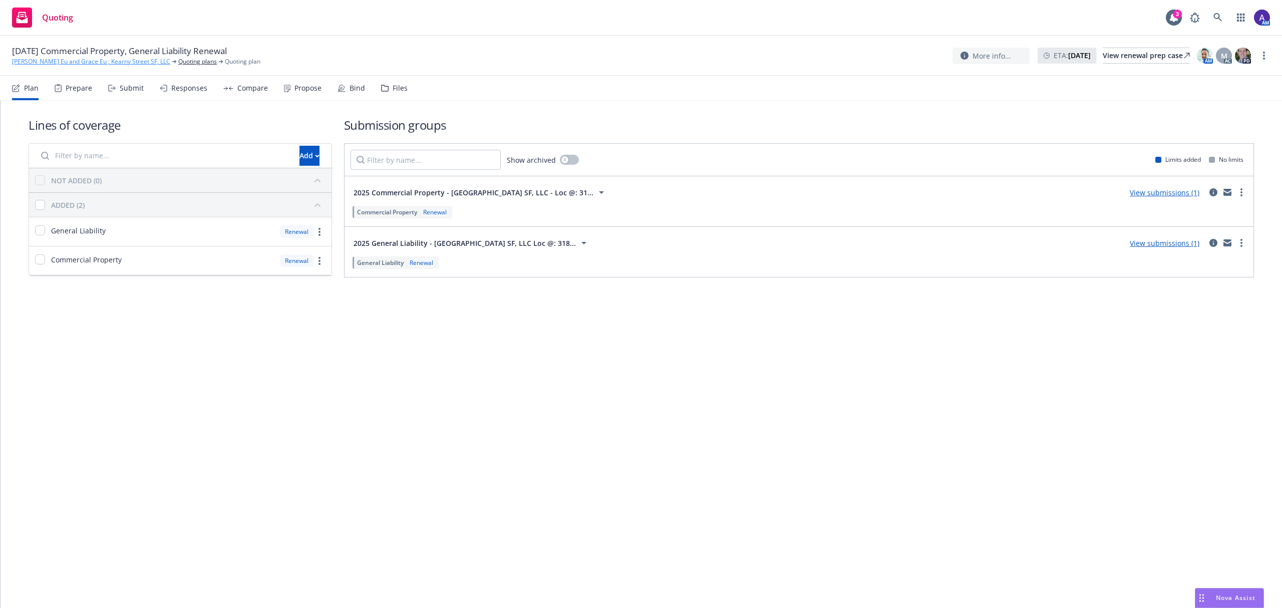
click at [109, 59] on link "[PERSON_NAME] Eu and Grace Eu ; Kearny Street SF, LLC" at bounding box center [91, 61] width 158 height 9
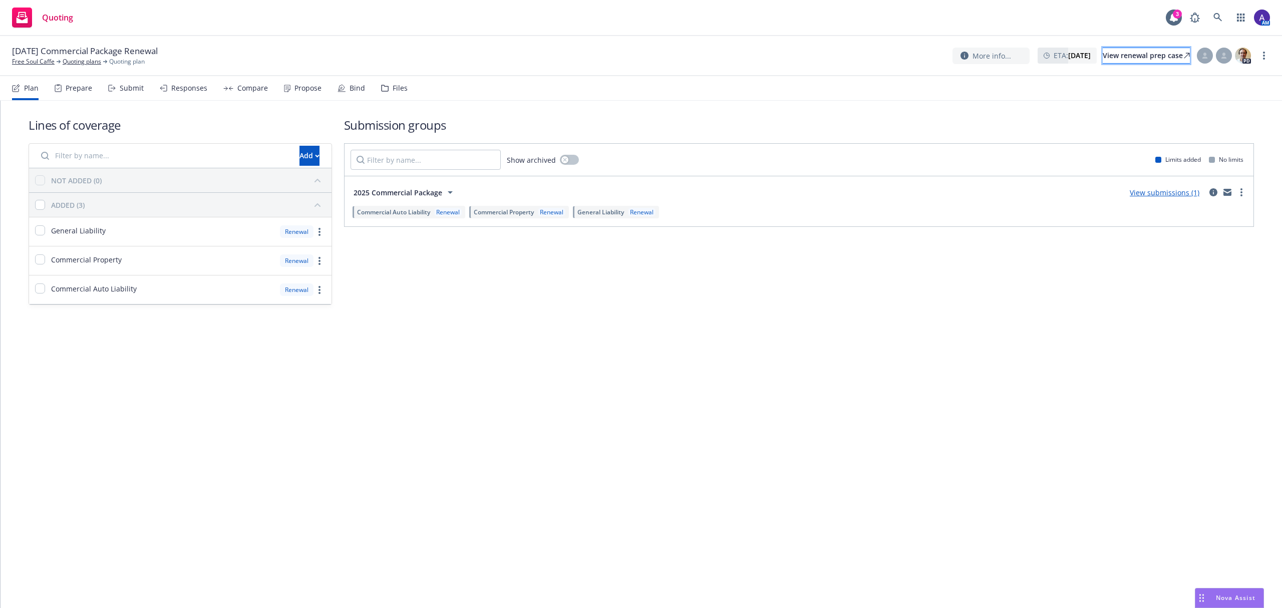
click at [1157, 55] on div "View renewal prep case" at bounding box center [1146, 55] width 87 height 15
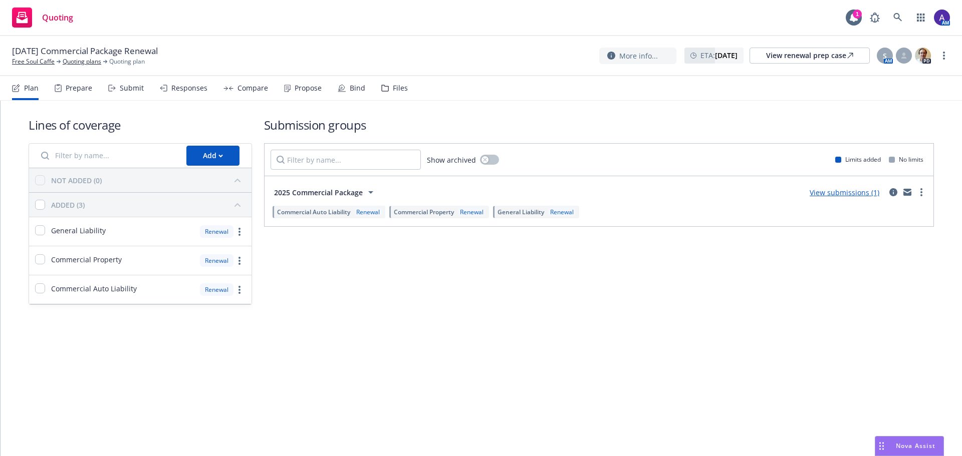
click at [310, 89] on div "Propose" at bounding box center [308, 88] width 27 height 8
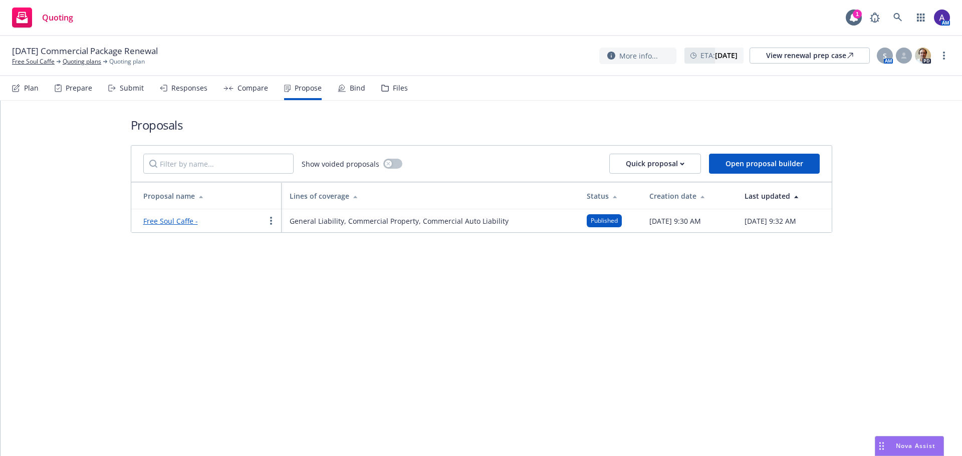
click at [171, 226] on link "Free Soul Caffe -" at bounding box center [170, 221] width 55 height 10
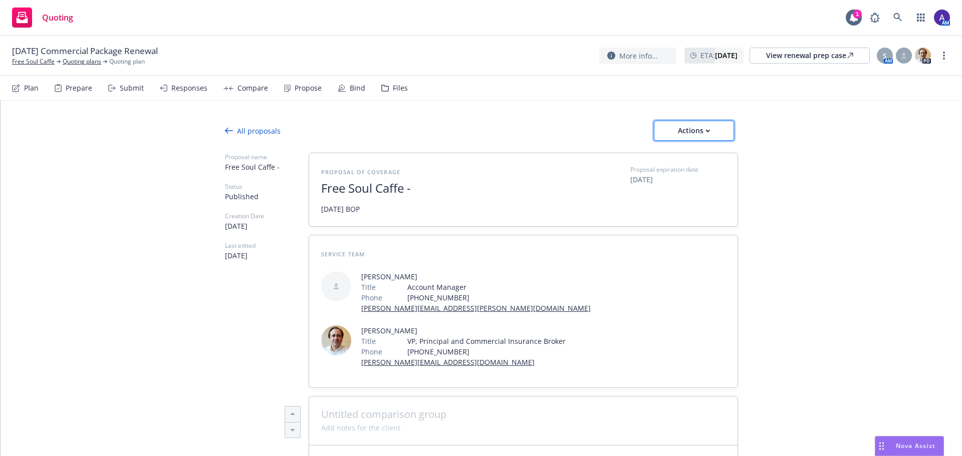
click at [679, 126] on div "Actions" at bounding box center [693, 130] width 47 height 19
click at [295, 87] on div "Propose" at bounding box center [308, 88] width 27 height 8
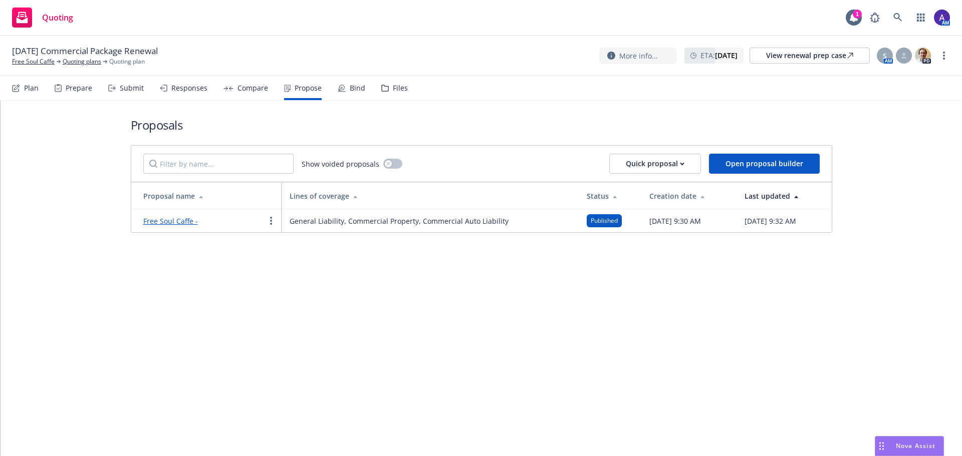
click at [345, 87] on div "Bind" at bounding box center [352, 88] width 28 height 24
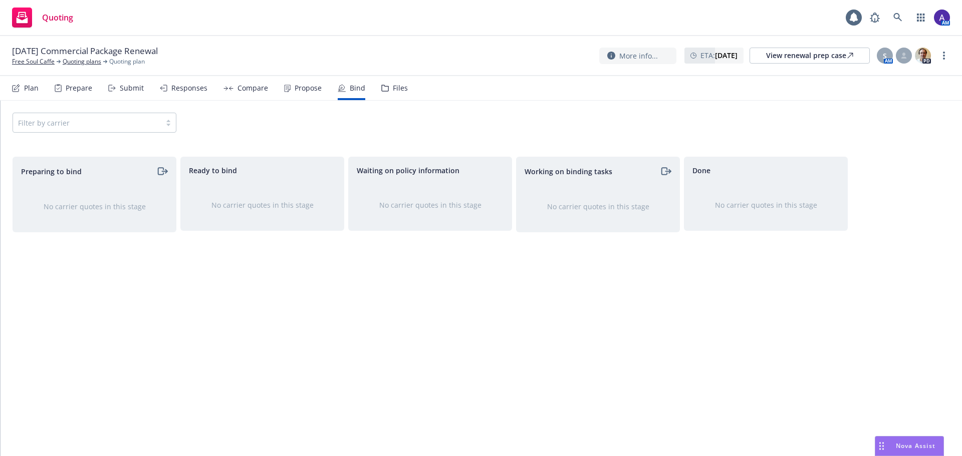
click at [295, 93] on div "Propose" at bounding box center [303, 88] width 38 height 24
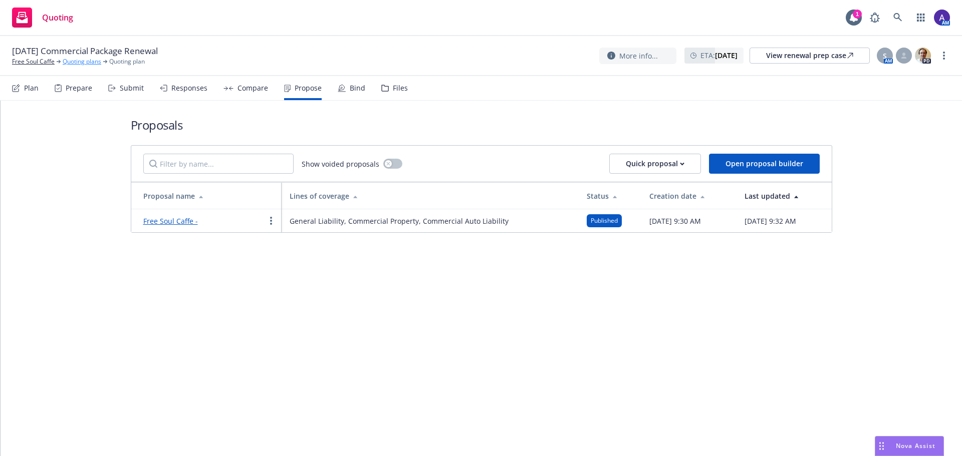
click at [68, 62] on link "Quoting plans" at bounding box center [82, 61] width 39 height 9
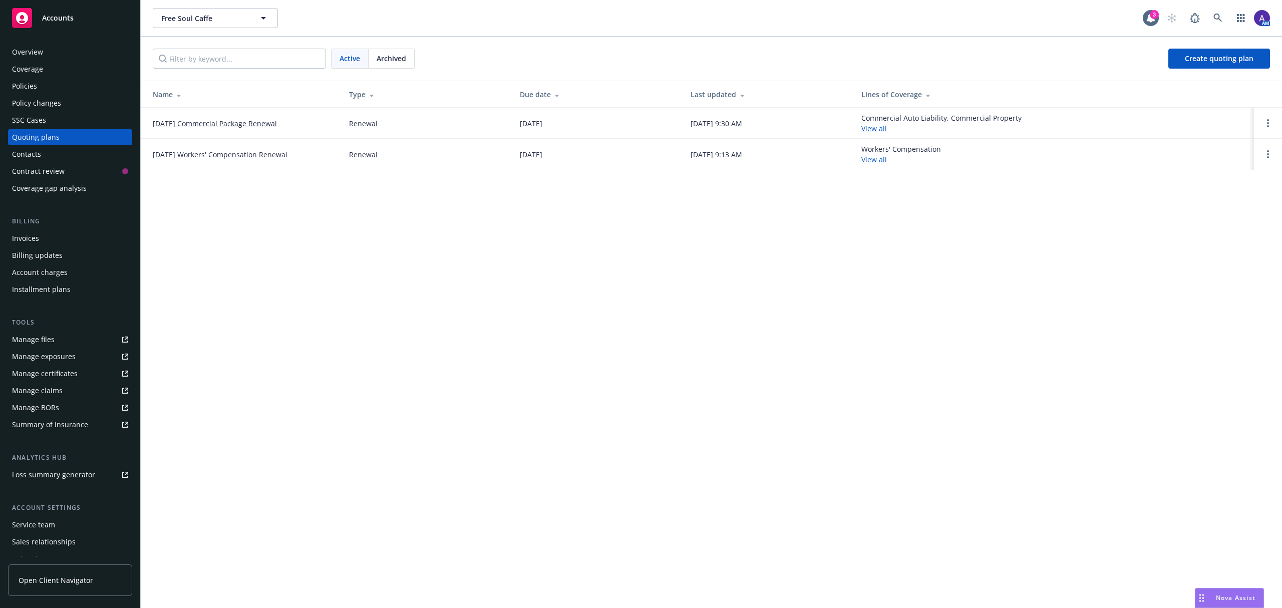
click at [227, 154] on link "[DATE] Workers' Compensation Renewal" at bounding box center [220, 154] width 135 height 11
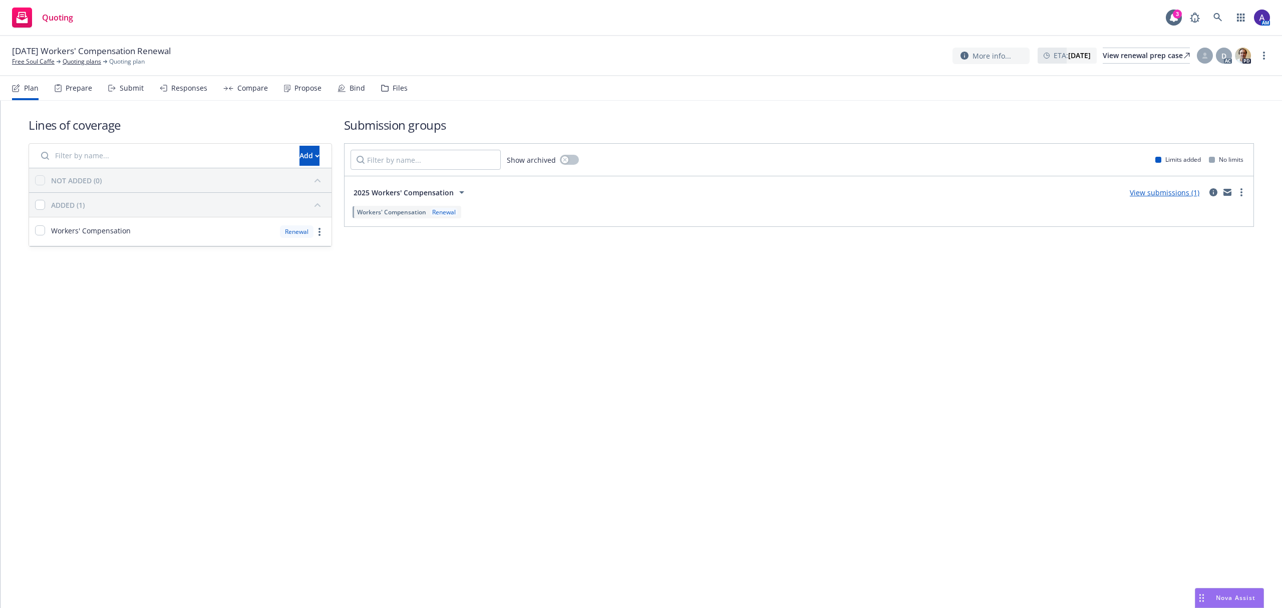
click at [304, 93] on div "Propose" at bounding box center [303, 88] width 38 height 24
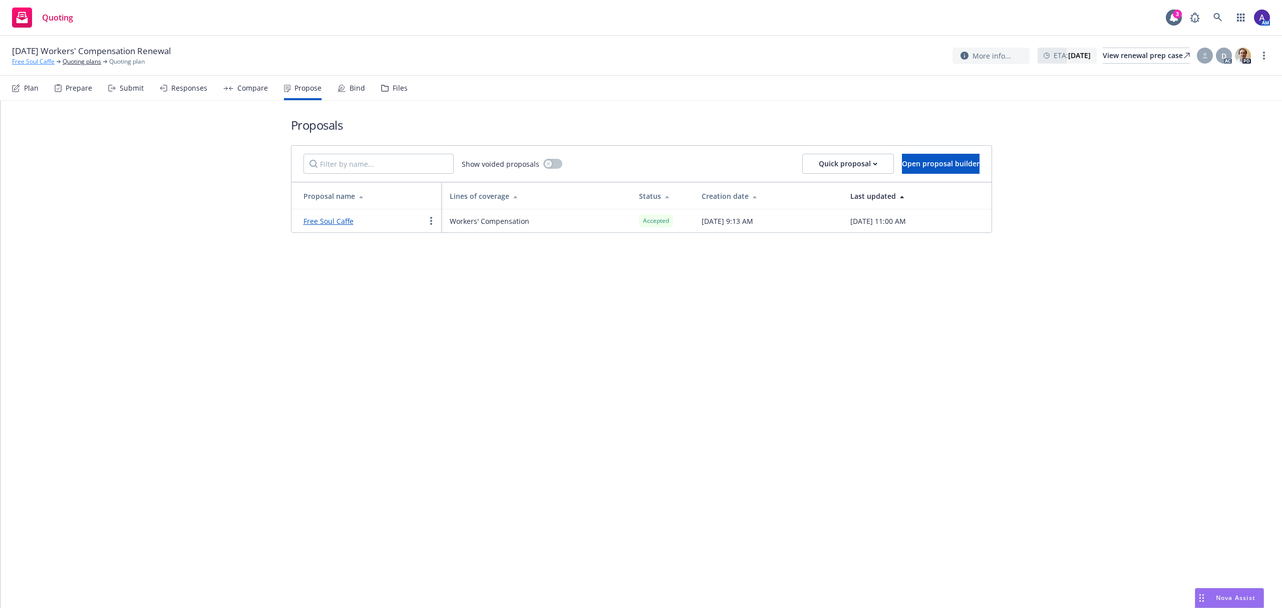
click at [27, 64] on link "Free Soul Caffe" at bounding box center [33, 61] width 43 height 9
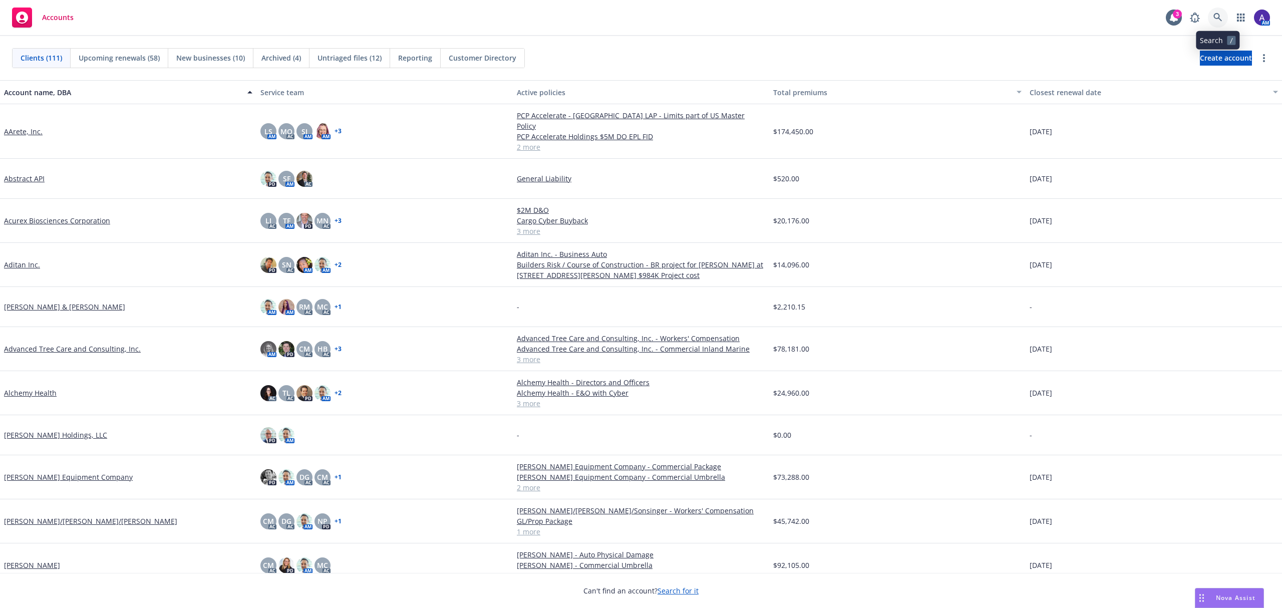
click at [1215, 19] on icon at bounding box center [1218, 17] width 9 height 9
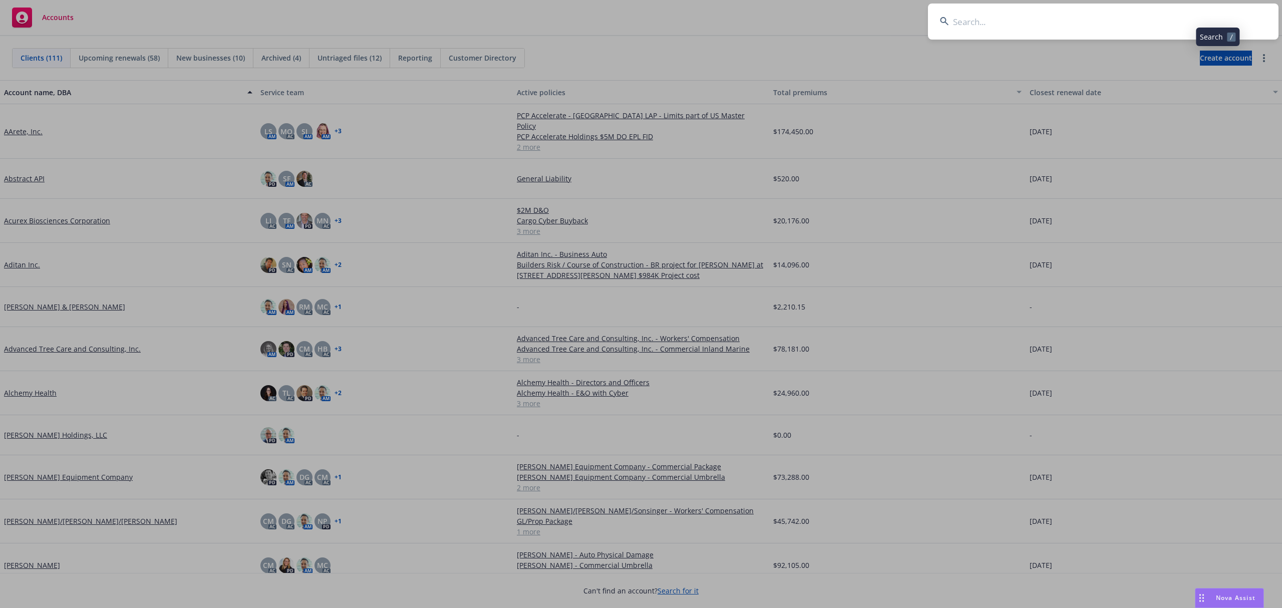
click at [1147, 18] on input at bounding box center [1103, 22] width 351 height 36
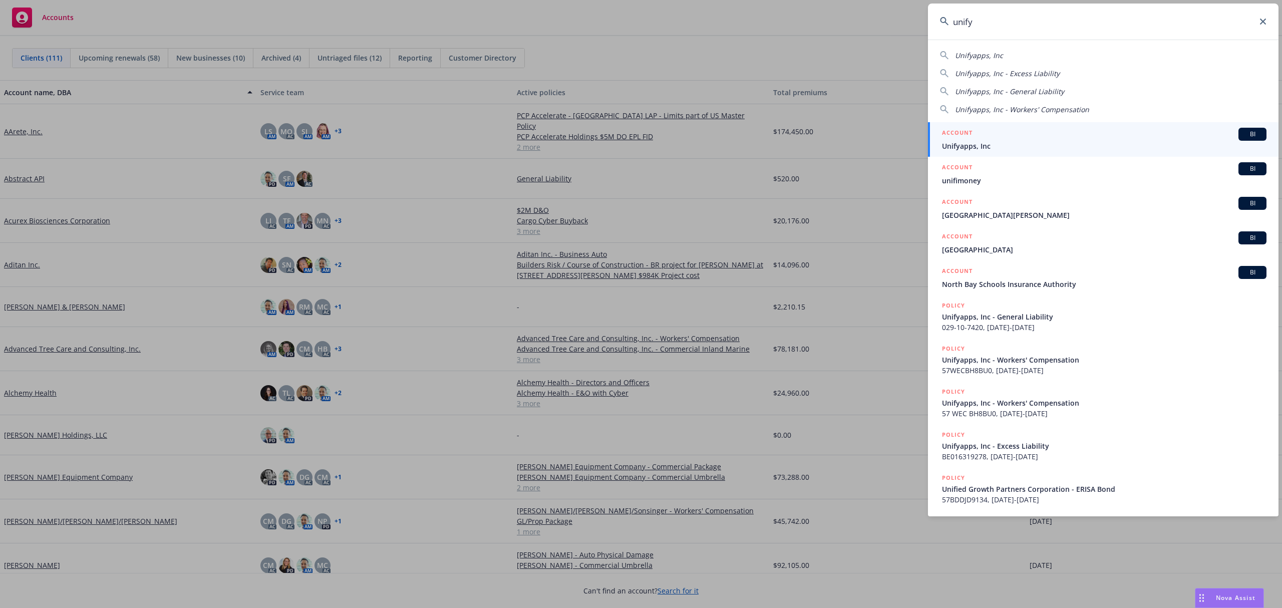
type input "unify"
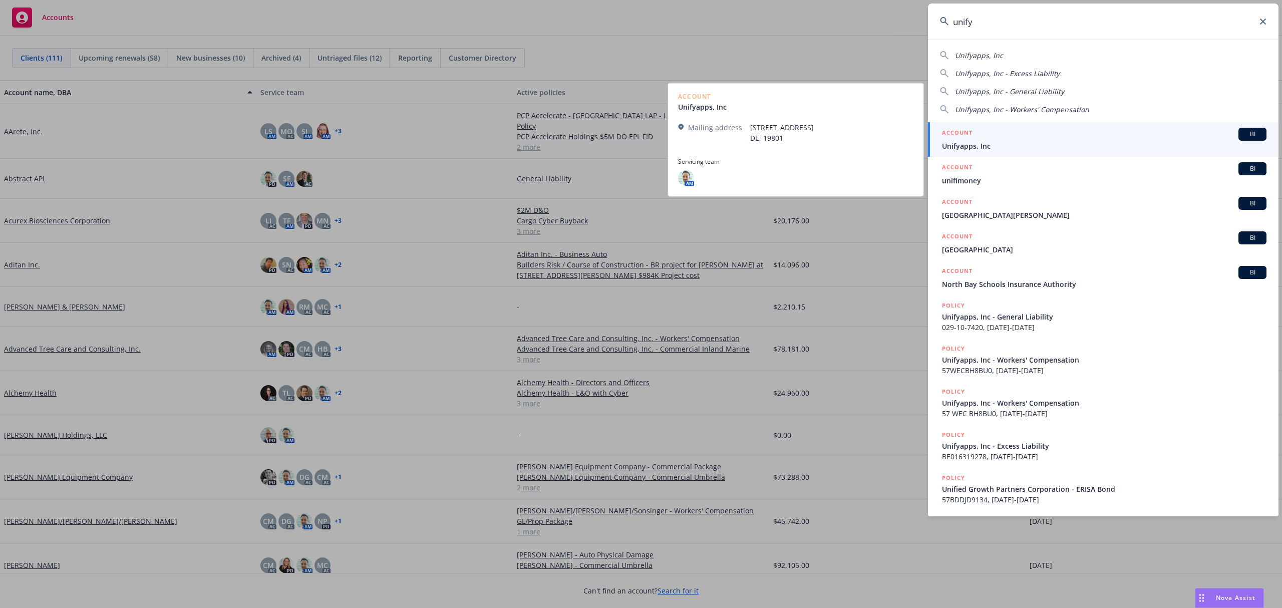
click at [999, 141] on span "Unifyapps, Inc" at bounding box center [1104, 146] width 325 height 11
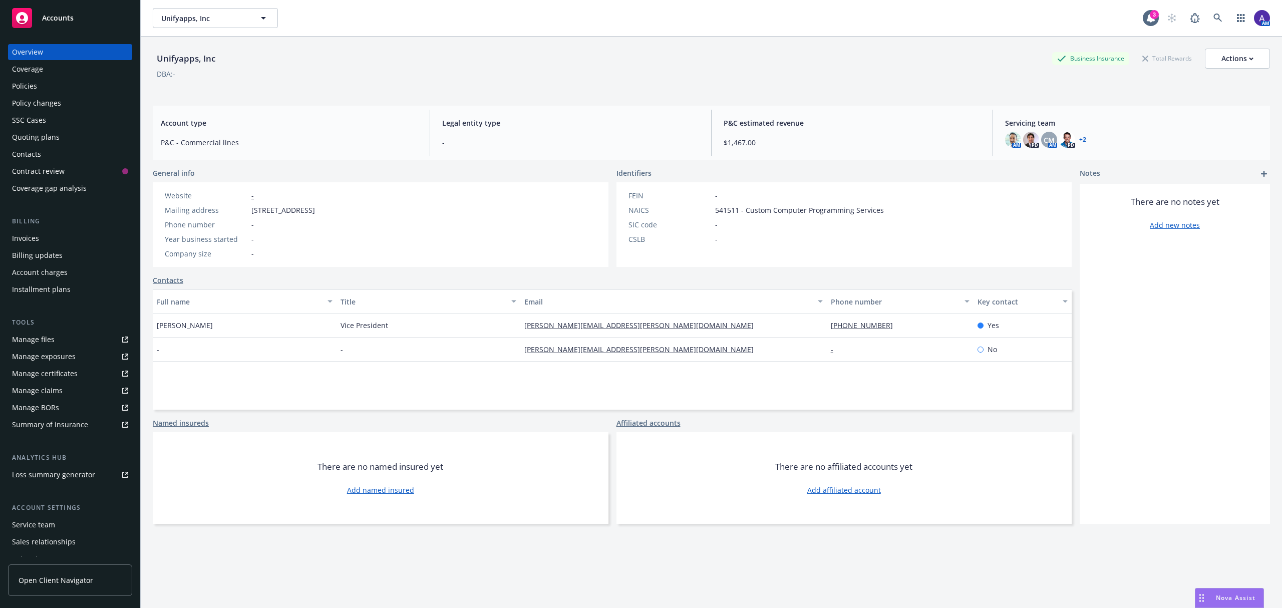
click at [69, 370] on div "Manage certificates" at bounding box center [45, 374] width 66 height 16
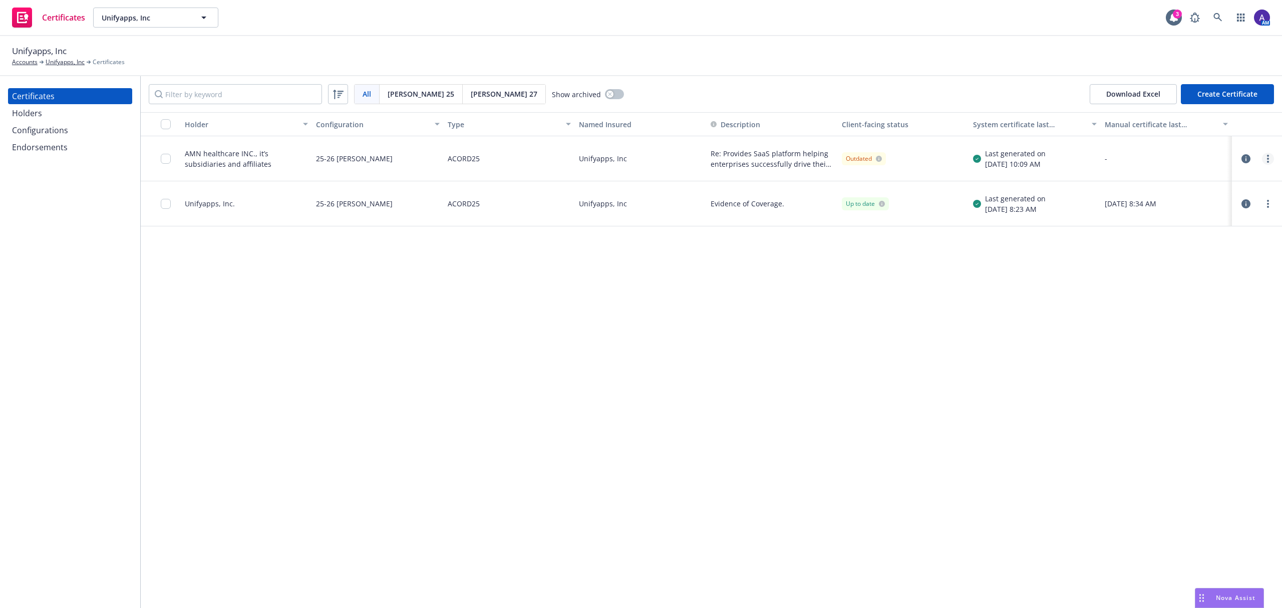
click at [1262, 161] on link "more" at bounding box center [1268, 159] width 12 height 12
click at [1181, 282] on link "Download editable generated certificate" at bounding box center [1183, 279] width 160 height 20
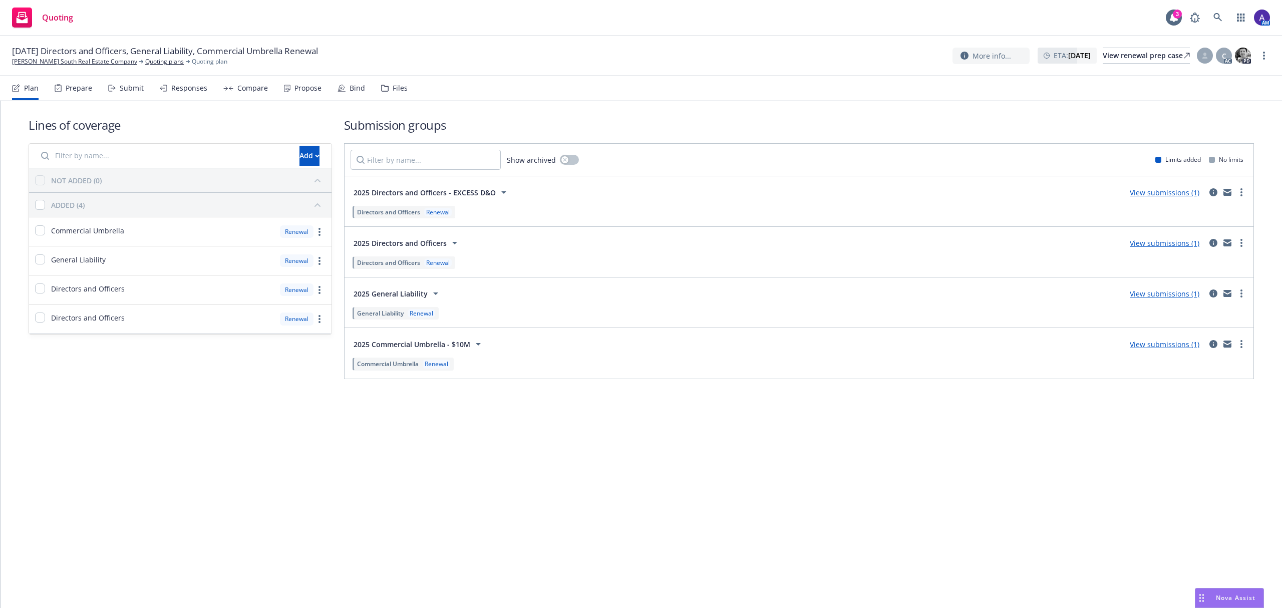
click at [295, 89] on div "Propose" at bounding box center [308, 88] width 27 height 8
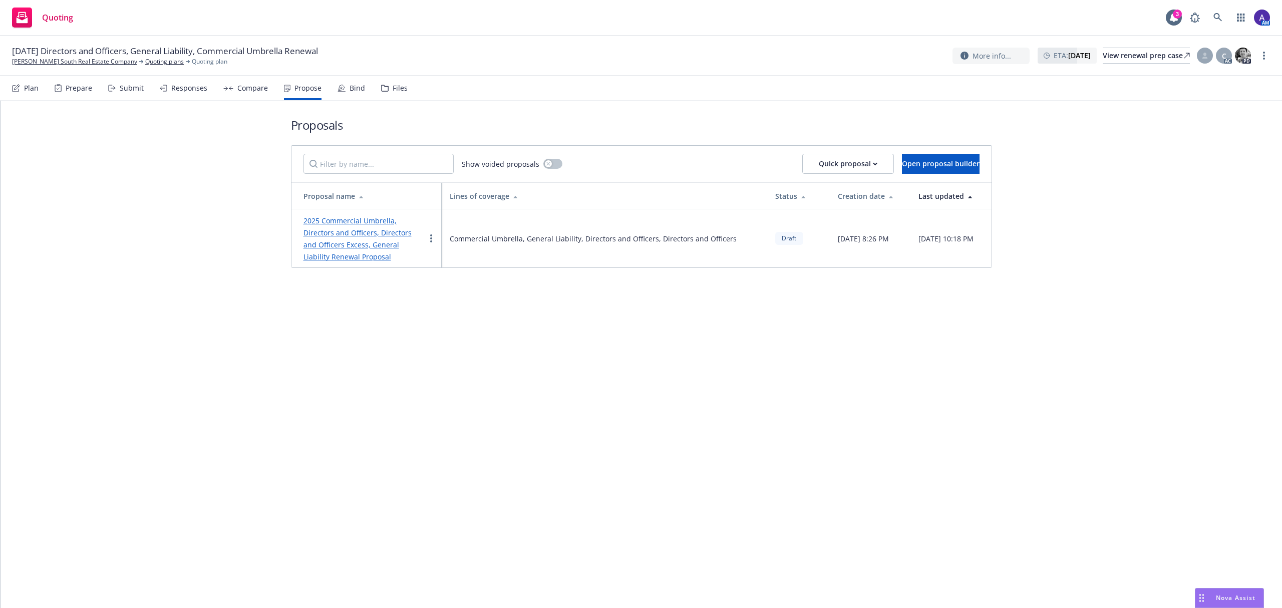
click at [392, 236] on link "2025 Commercial Umbrella, Directors and Officers, Directors and Officers Excess…" at bounding box center [358, 239] width 108 height 46
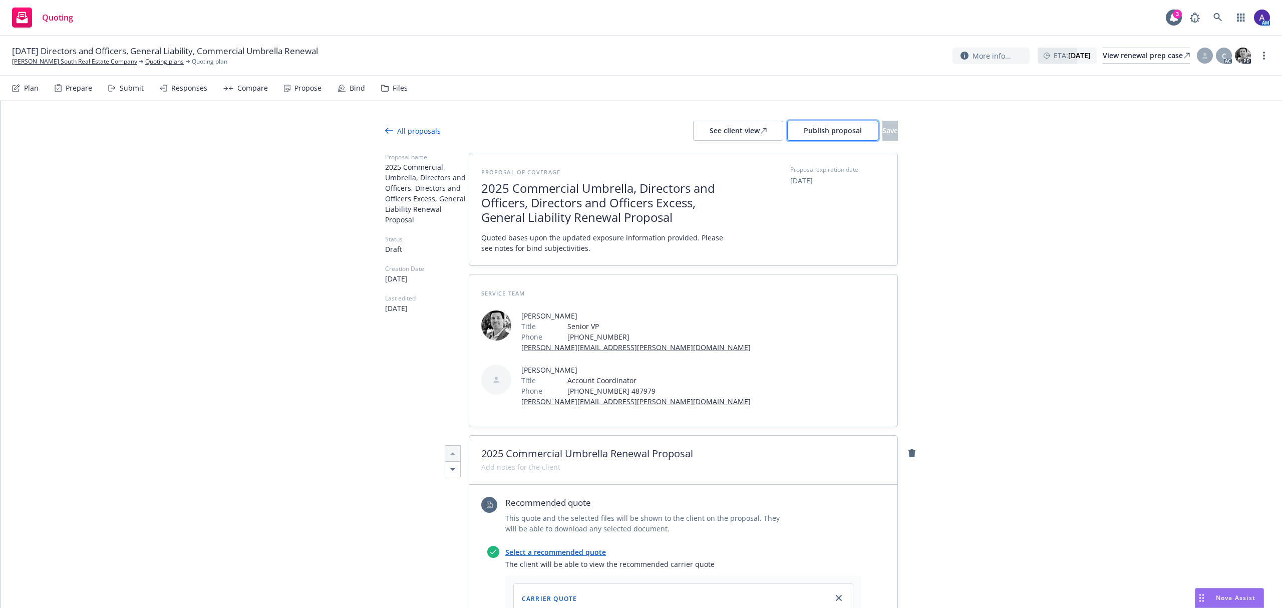
click at [804, 131] on span "Publish proposal" at bounding box center [833, 131] width 58 height 10
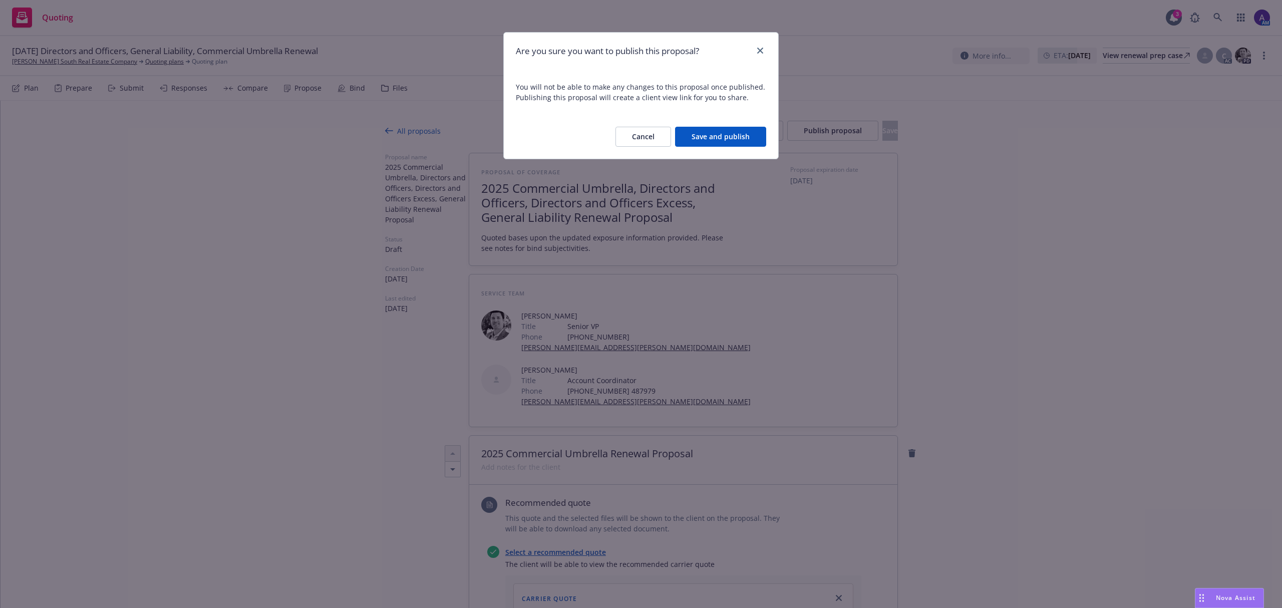
click at [728, 135] on button "Save and publish" at bounding box center [720, 137] width 91 height 20
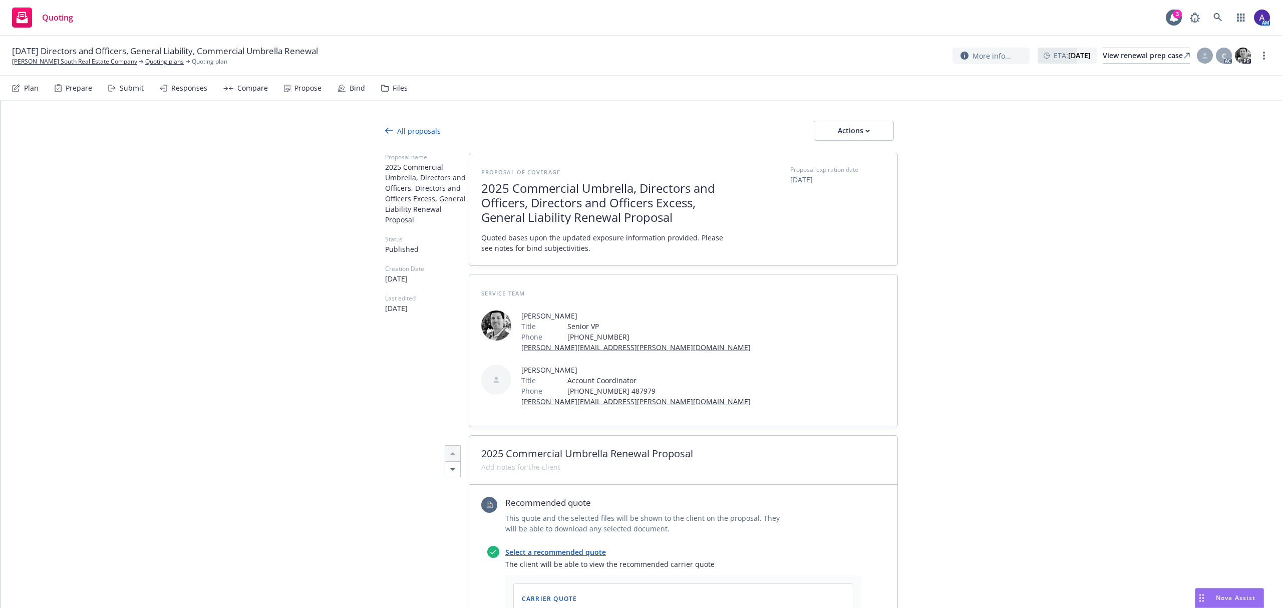
type textarea "x"
click at [25, 81] on div "Plan" at bounding box center [25, 88] width 27 height 24
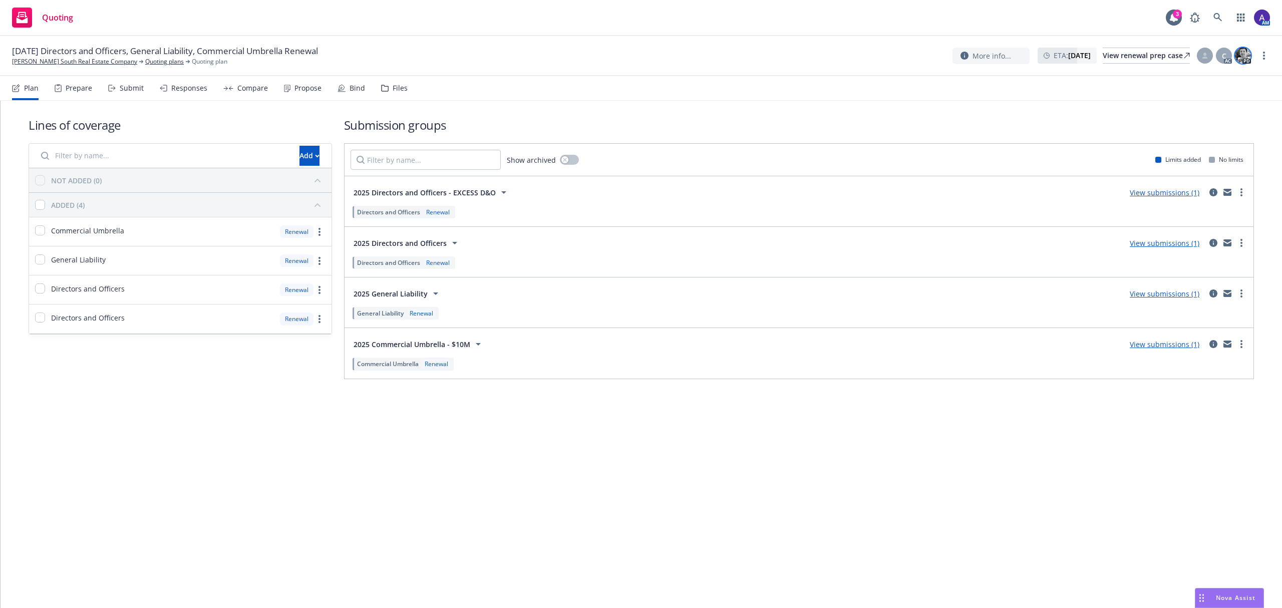
click at [1236, 55] on img at bounding box center [1243, 56] width 16 height 16
click at [1219, 61] on div "C" at bounding box center [1224, 56] width 16 height 16
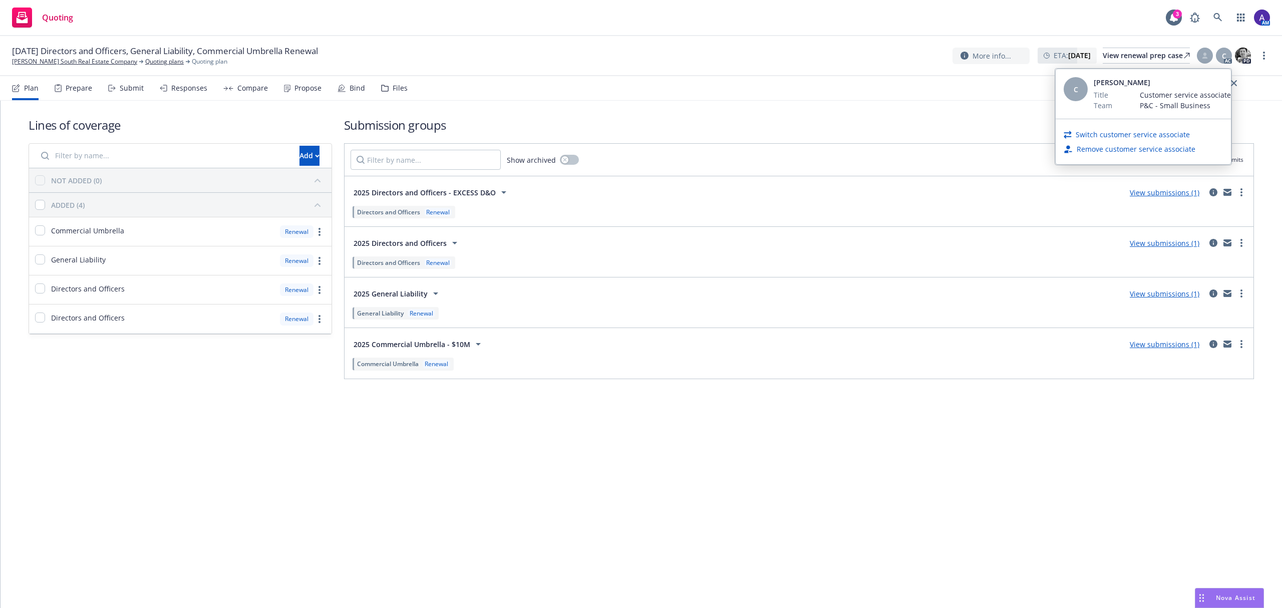
click at [1151, 137] on link "Switch customer service associate" at bounding box center [1133, 134] width 114 height 11
click at [1088, 123] on select "Select a customer service associate... Christina Martinez Michael Chapman" at bounding box center [1143, 118] width 159 height 20
select select "c779b0f1-a22e-41bd-a50a-b1711e2abe9c"
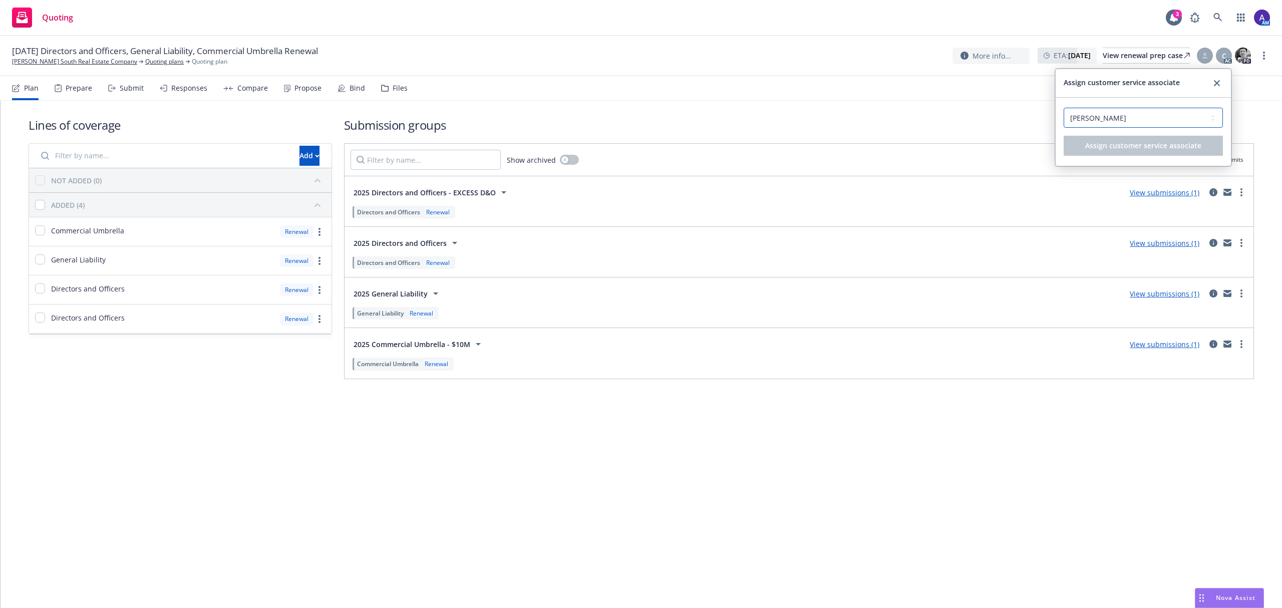
click at [1064, 108] on select "Select a customer service associate... Christina Martinez Michael Chapman" at bounding box center [1143, 118] width 159 height 20
click at [1217, 86] on icon "close" at bounding box center [1217, 83] width 6 height 6
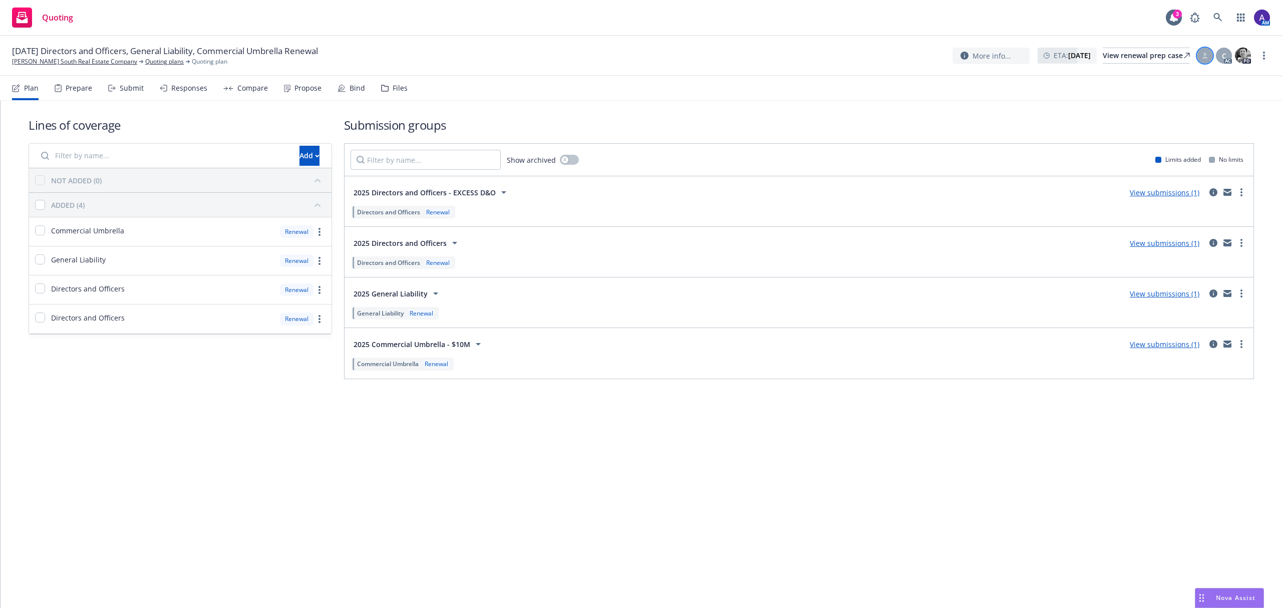
click at [1210, 59] on div at bounding box center [1205, 56] width 16 height 16
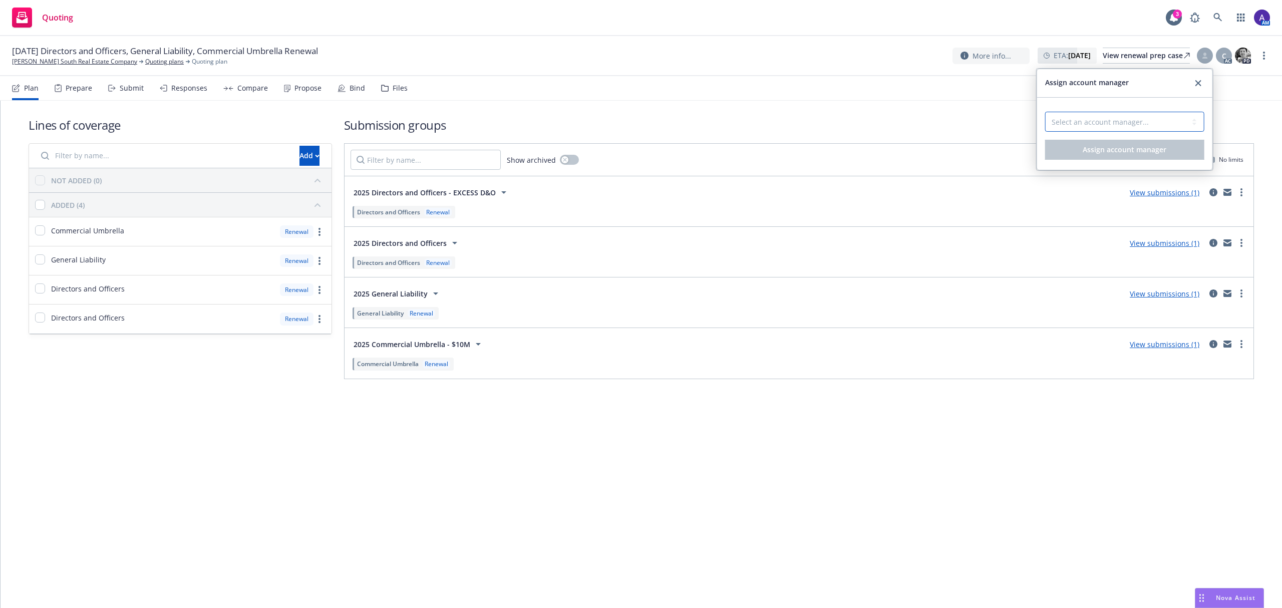
click at [1131, 121] on select "Select an account manager... Adnan Shaikh" at bounding box center [1124, 122] width 159 height 20
select select "41d4fdf2-e24d-424f-85d7-0a9f13f57b01"
click at [1045, 112] on select "Select an account manager... Adnan Shaikh" at bounding box center [1124, 122] width 159 height 20
click at [1126, 151] on span "Assign account manager" at bounding box center [1125, 150] width 84 height 10
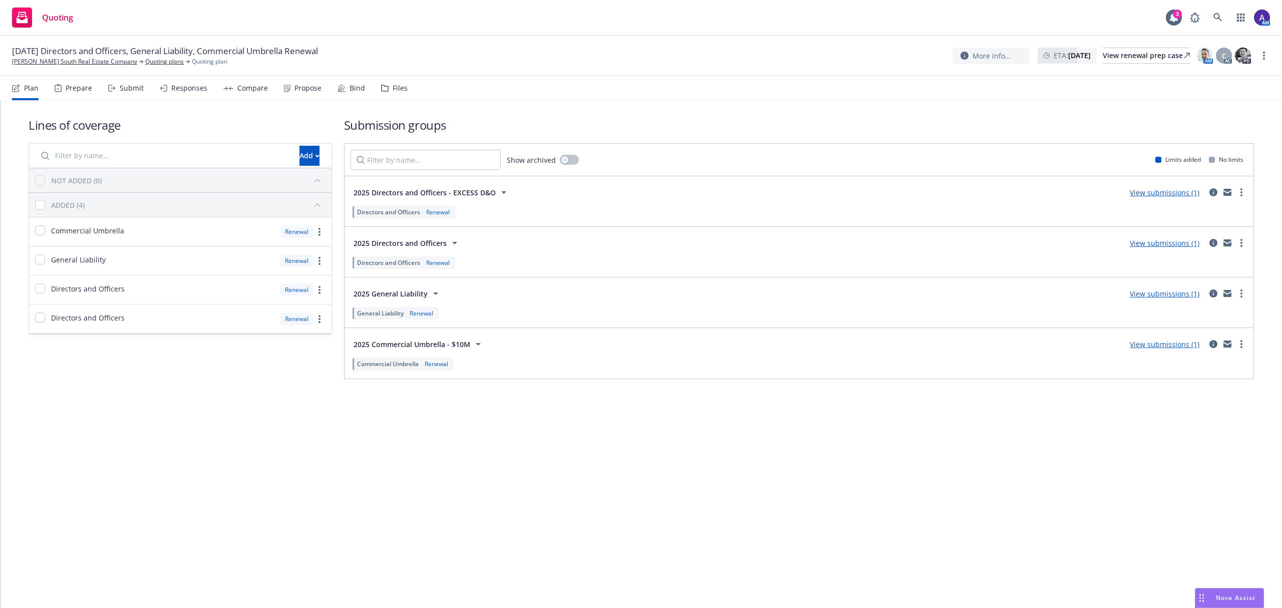
click at [307, 94] on div "Propose" at bounding box center [303, 88] width 38 height 24
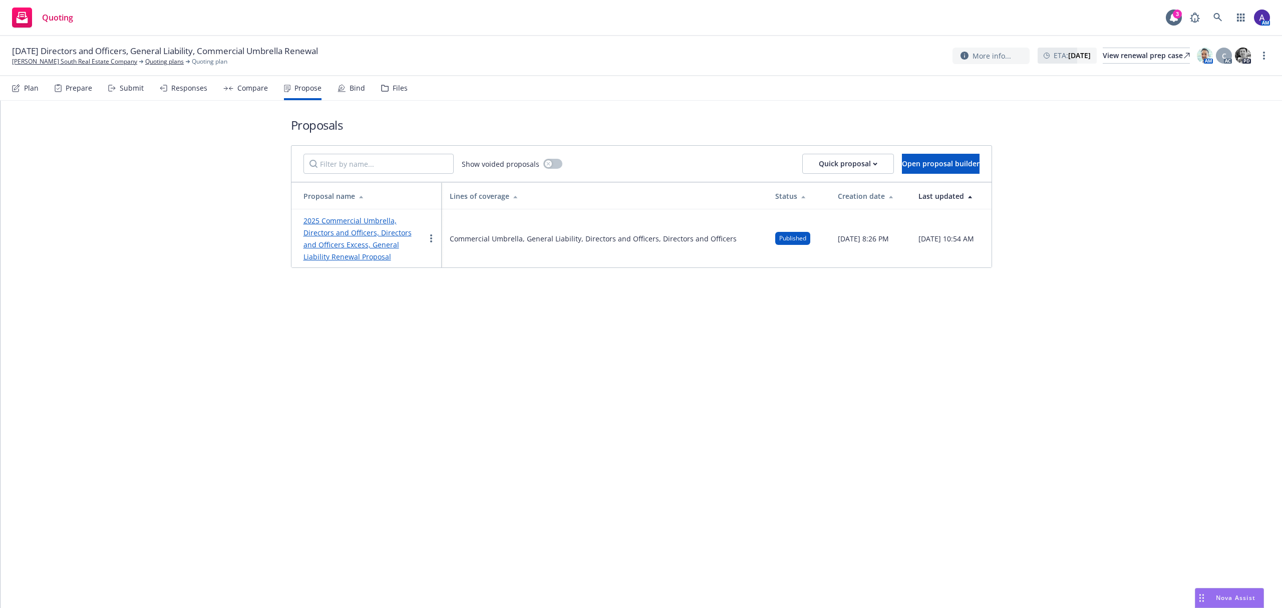
click at [321, 243] on link "2025 Commercial Umbrella, Directors and Officers, Directors and Officers Excess…" at bounding box center [358, 239] width 108 height 46
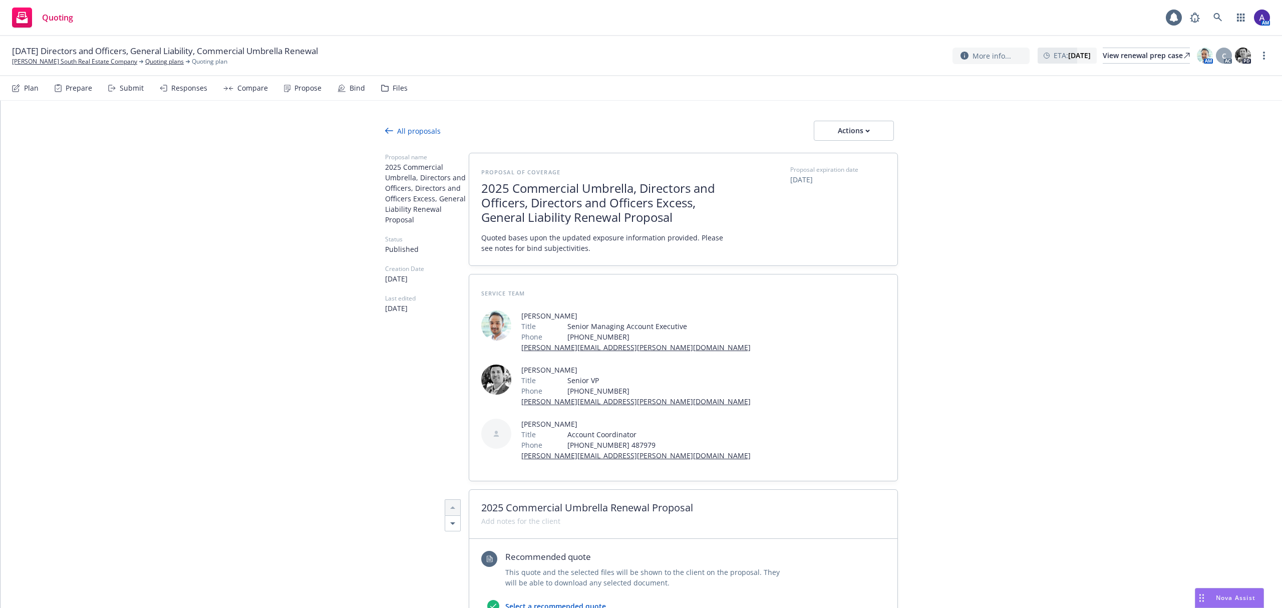
type textarea "x"
click at [1222, 58] on span "C" at bounding box center [1224, 56] width 5 height 11
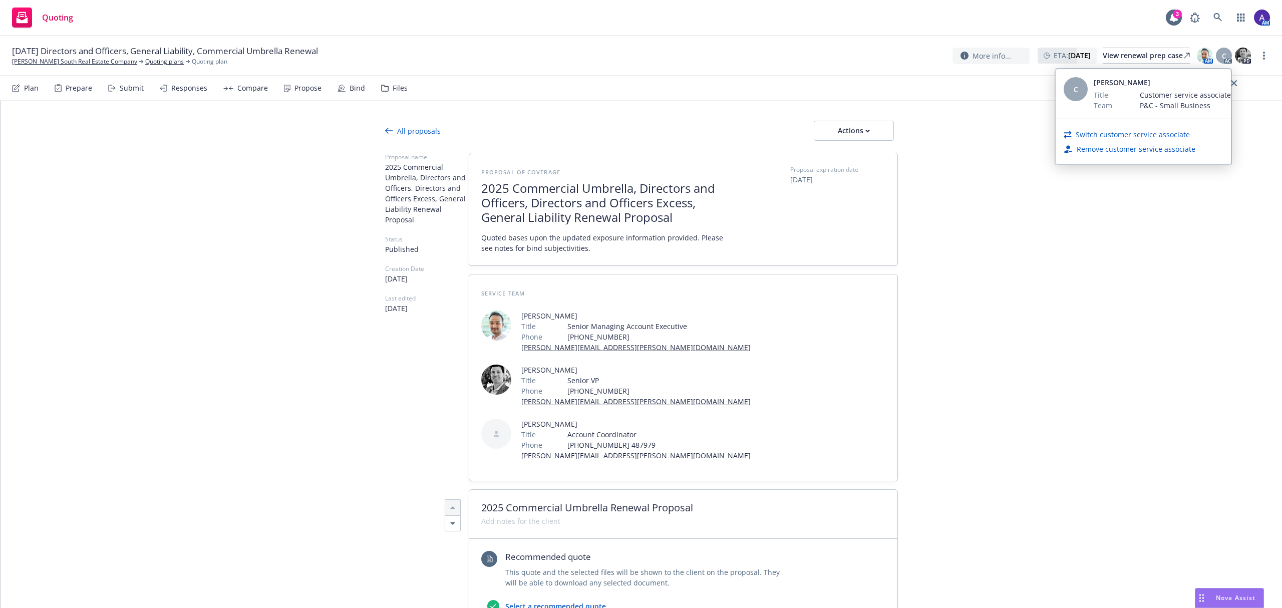
click at [1147, 135] on link "Switch customer service associate" at bounding box center [1133, 134] width 114 height 11
click at [1117, 116] on select "Select a customer service associate... Christina Martinez Michael Chapman" at bounding box center [1143, 118] width 159 height 20
select select "c779b0f1-a22e-41bd-a50a-b1711e2abe9c"
click at [1064, 108] on select "Select a customer service associate... Christina Martinez Michael Chapman" at bounding box center [1143, 118] width 159 height 20
click at [1143, 147] on span "Assign customer service associate" at bounding box center [1143, 146] width 116 height 10
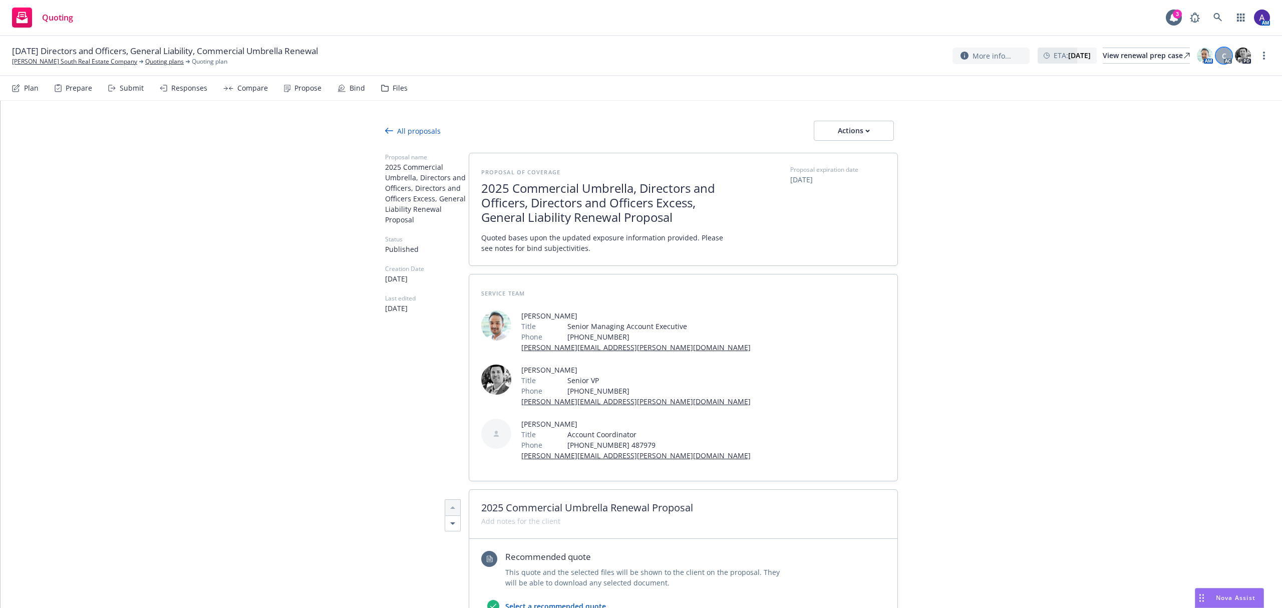
type textarea "x"
click at [145, 62] on link "Quoting plans" at bounding box center [164, 61] width 39 height 9
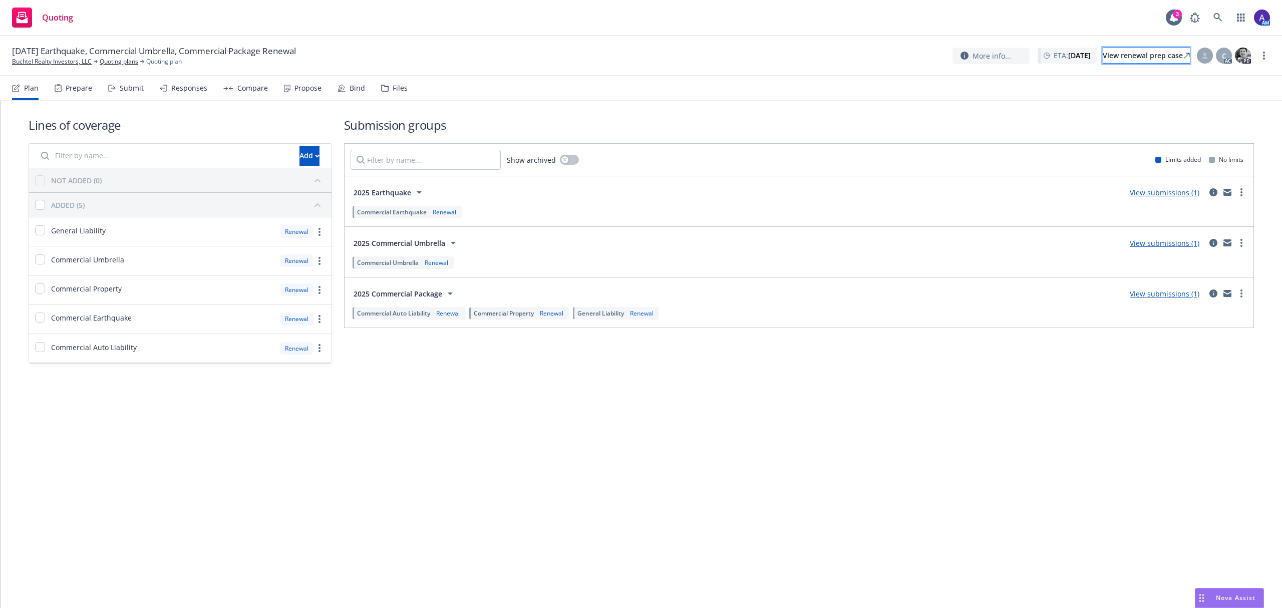
click at [1114, 62] on div "View renewal prep case" at bounding box center [1146, 55] width 87 height 15
